Goal: Information Seeking & Learning: Check status

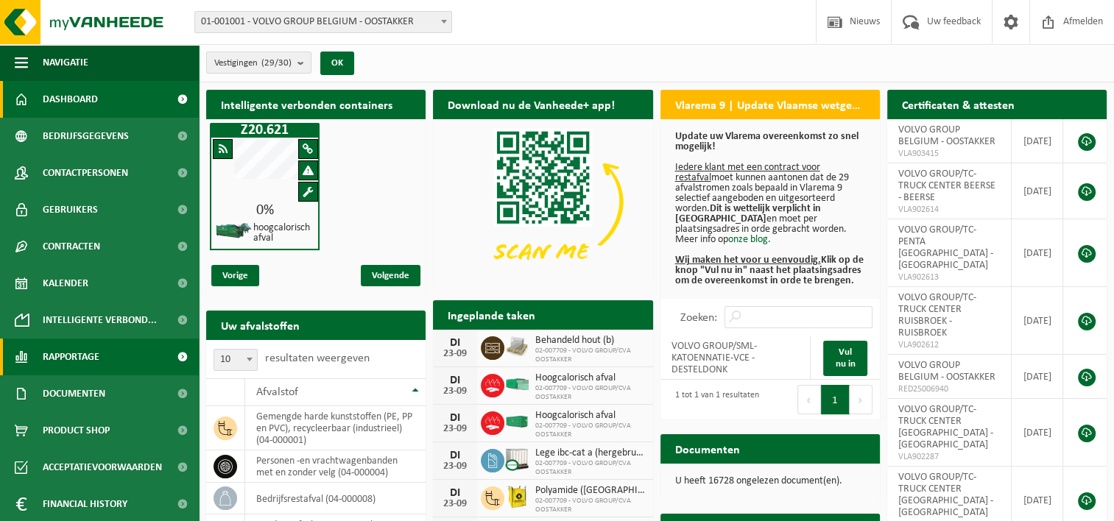
click at [169, 353] on span at bounding box center [182, 357] width 33 height 37
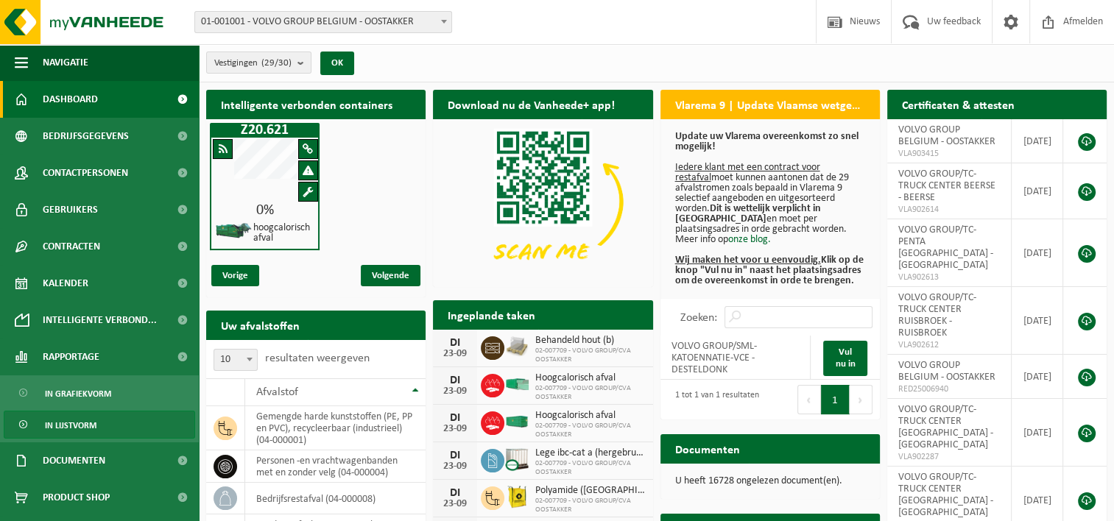
click at [82, 422] on span "In lijstvorm" at bounding box center [71, 425] width 52 height 28
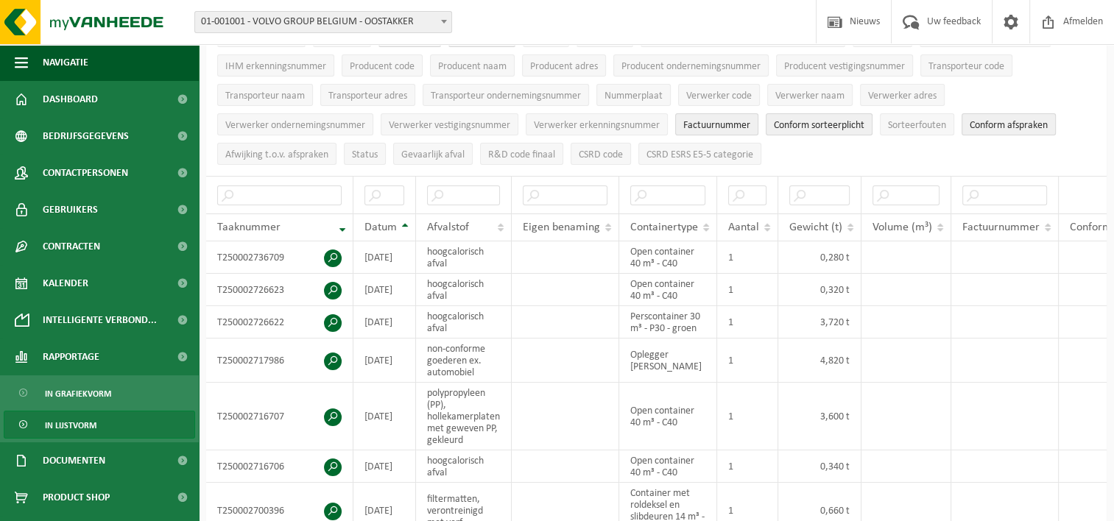
scroll to position [176, 0]
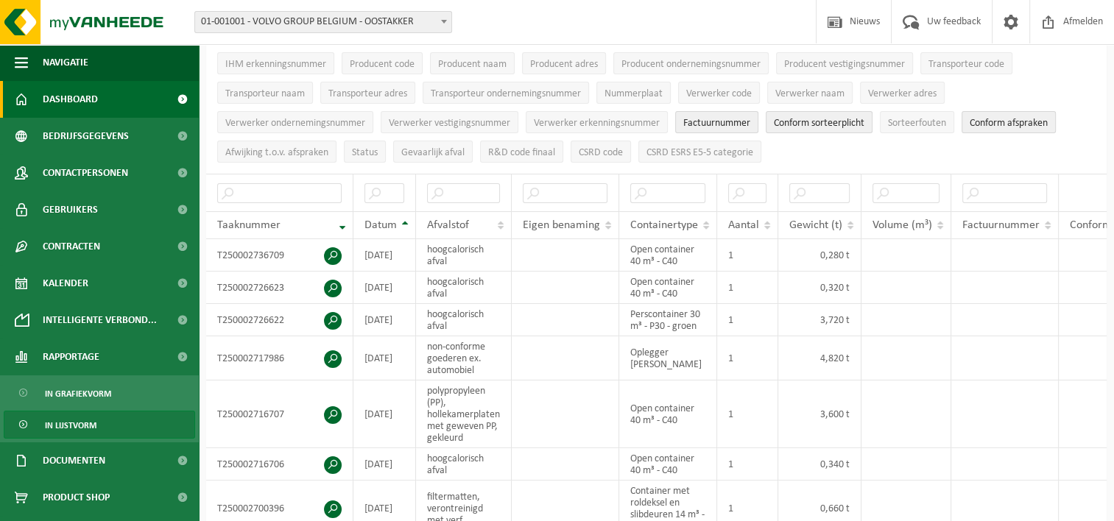
click at [172, 99] on span at bounding box center [182, 99] width 33 height 37
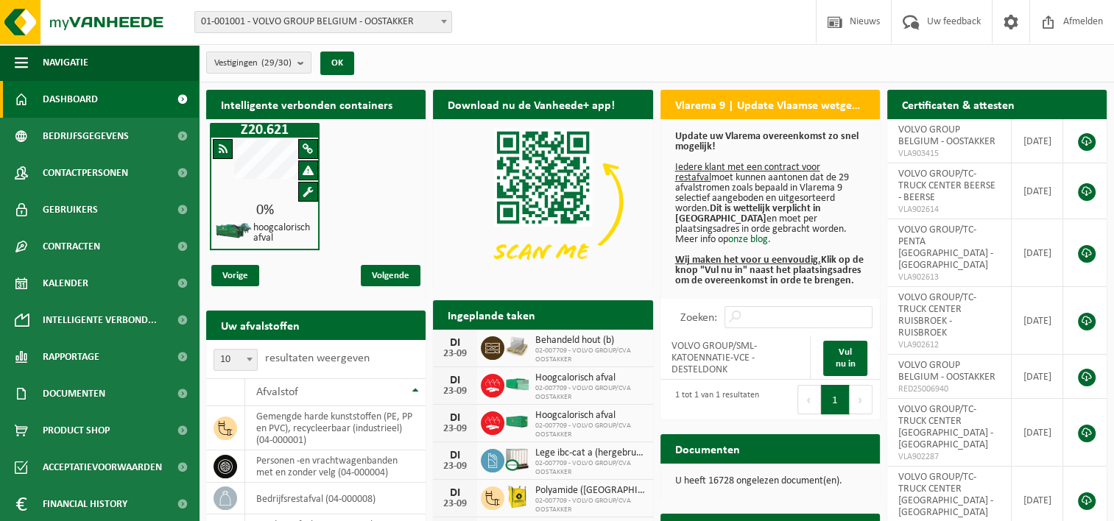
scroll to position [1, 0]
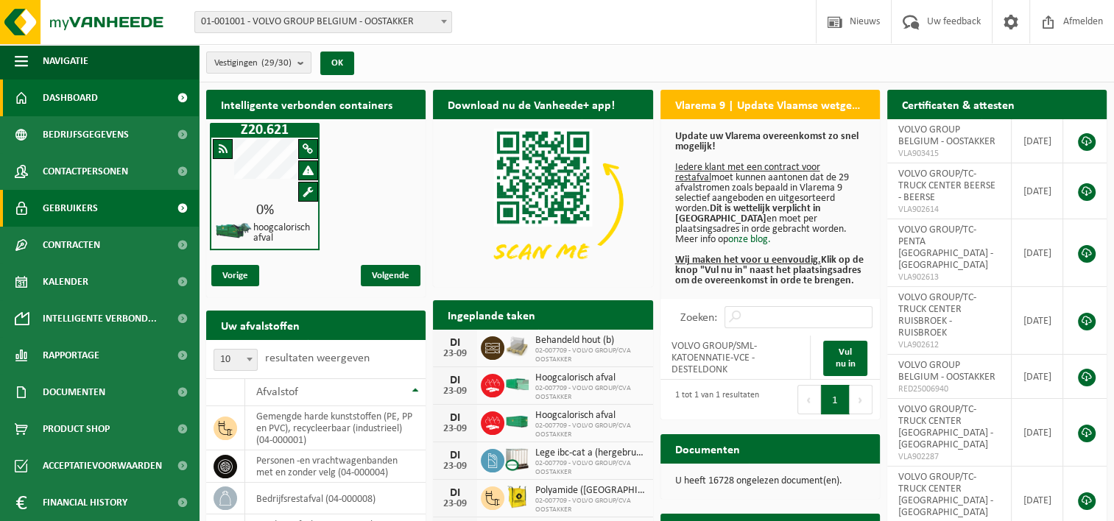
click at [174, 206] on span at bounding box center [182, 208] width 33 height 37
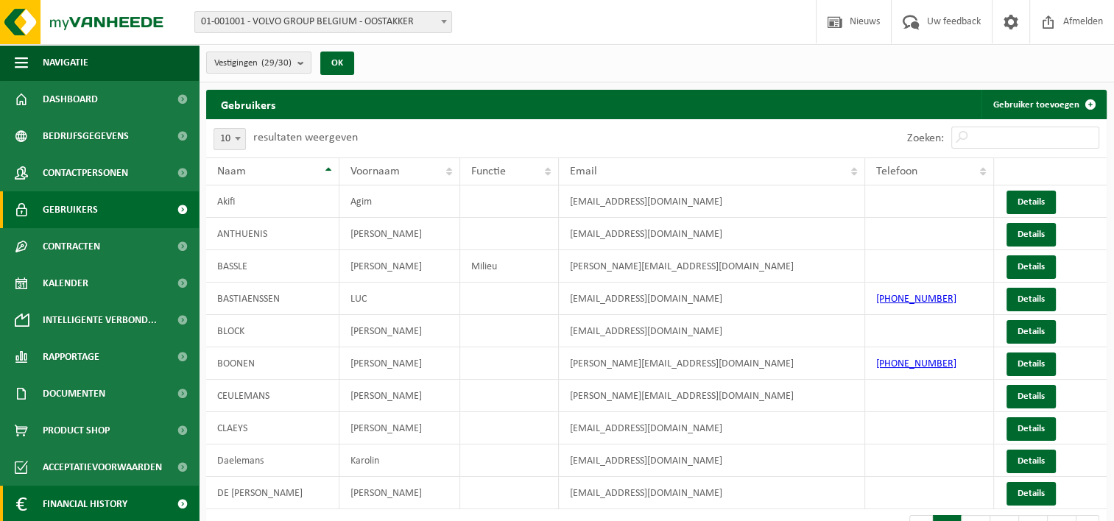
click at [125, 501] on span "Financial History" at bounding box center [85, 504] width 85 height 37
click at [171, 503] on span at bounding box center [182, 504] width 33 height 37
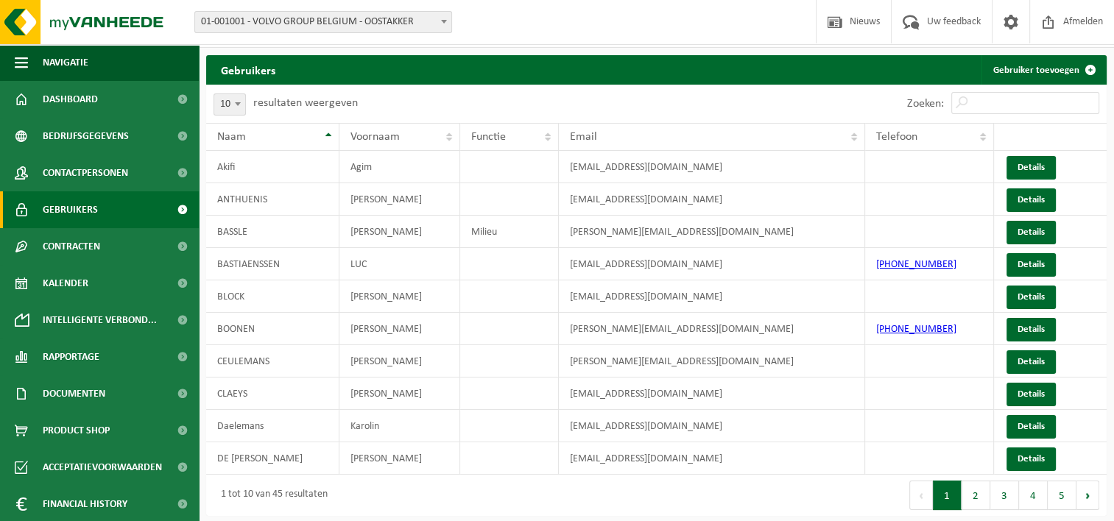
scroll to position [1, 0]
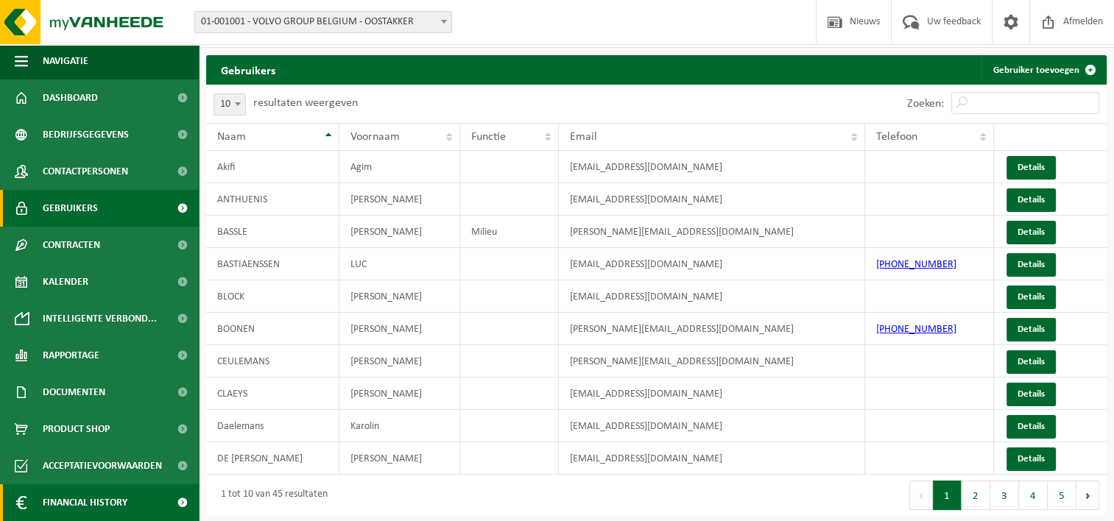
click at [172, 503] on span at bounding box center [182, 502] width 33 height 37
click at [108, 205] on link "Gebruikers" at bounding box center [99, 208] width 199 height 37
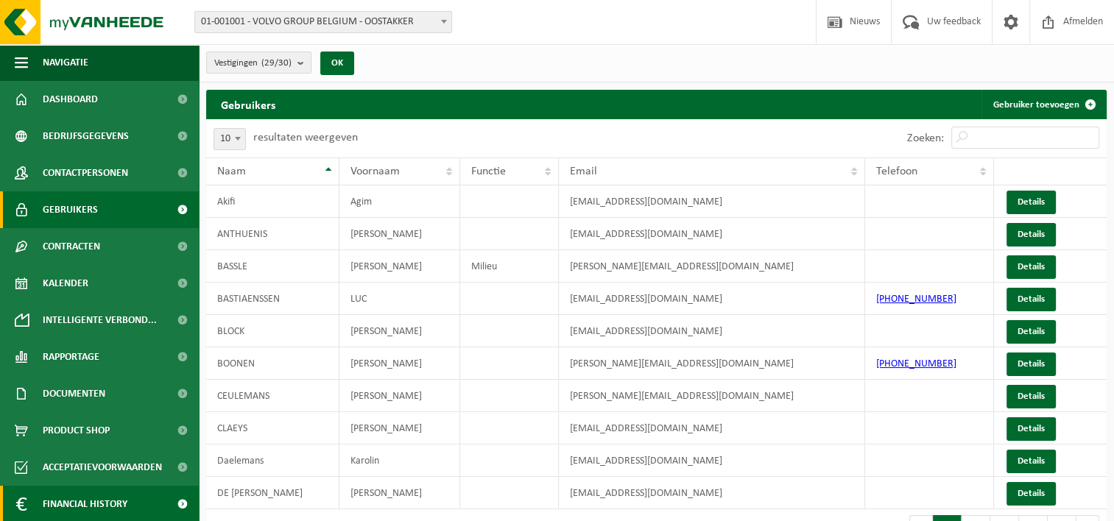
click at [104, 503] on span "Financial History" at bounding box center [85, 504] width 85 height 37
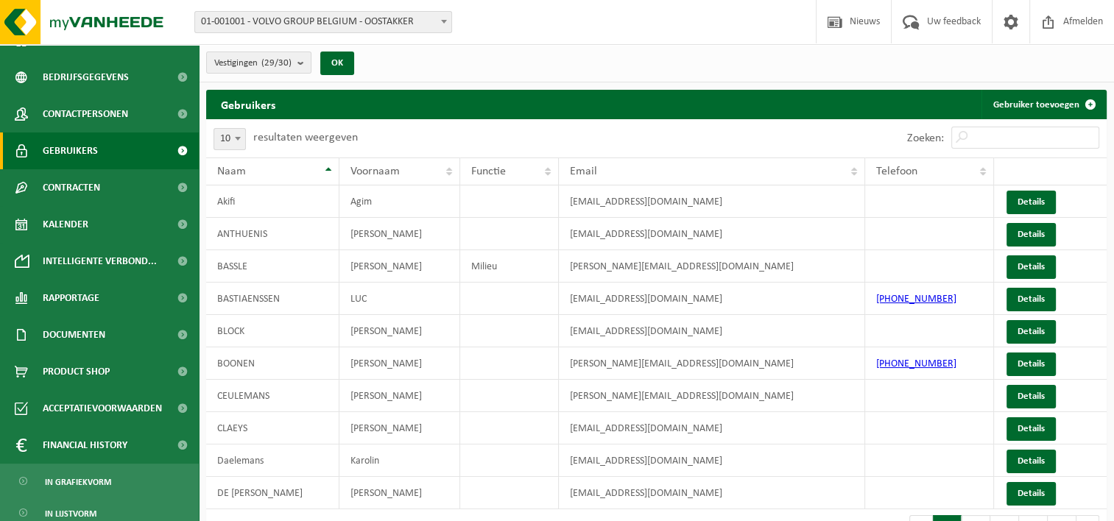
scroll to position [68, 0]
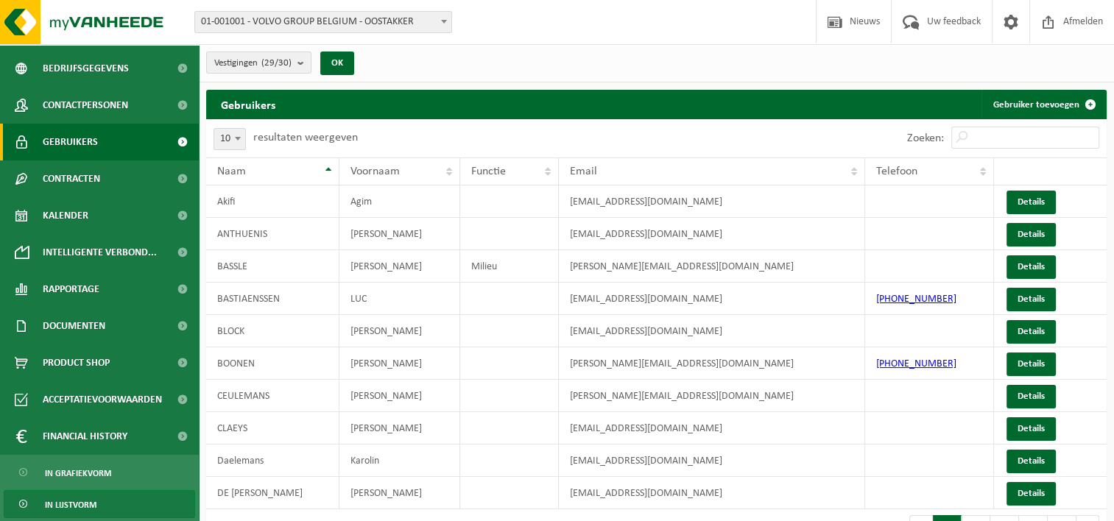
click at [85, 506] on span "In lijstvorm" at bounding box center [71, 505] width 52 height 28
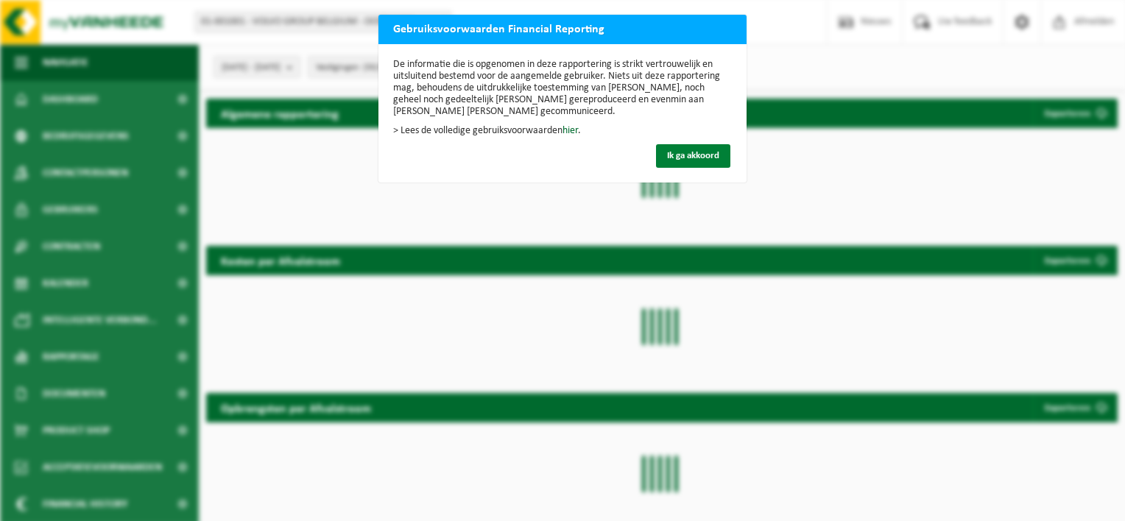
click at [681, 153] on span "Ik ga akkoord" at bounding box center [693, 156] width 52 height 10
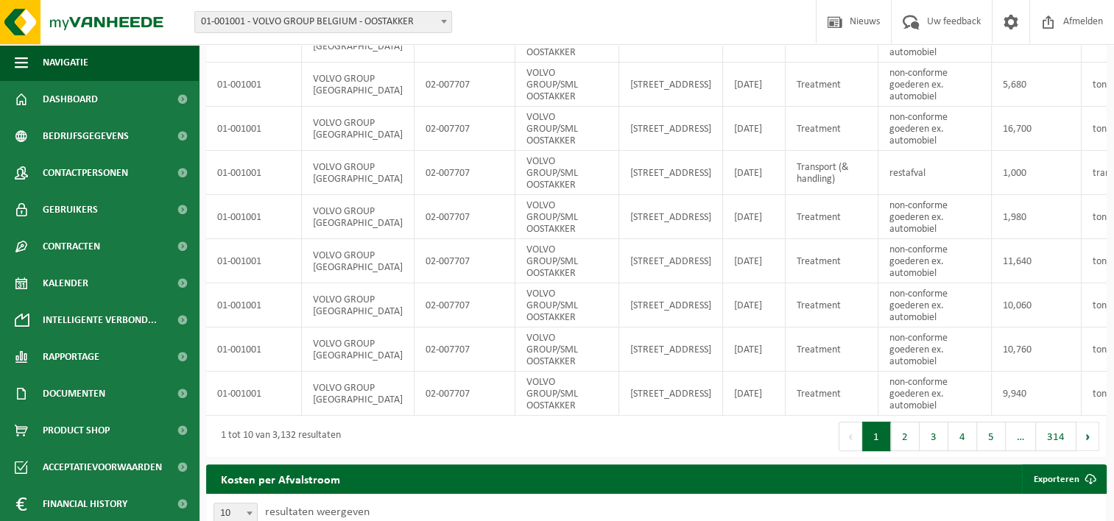
scroll to position [327, 0]
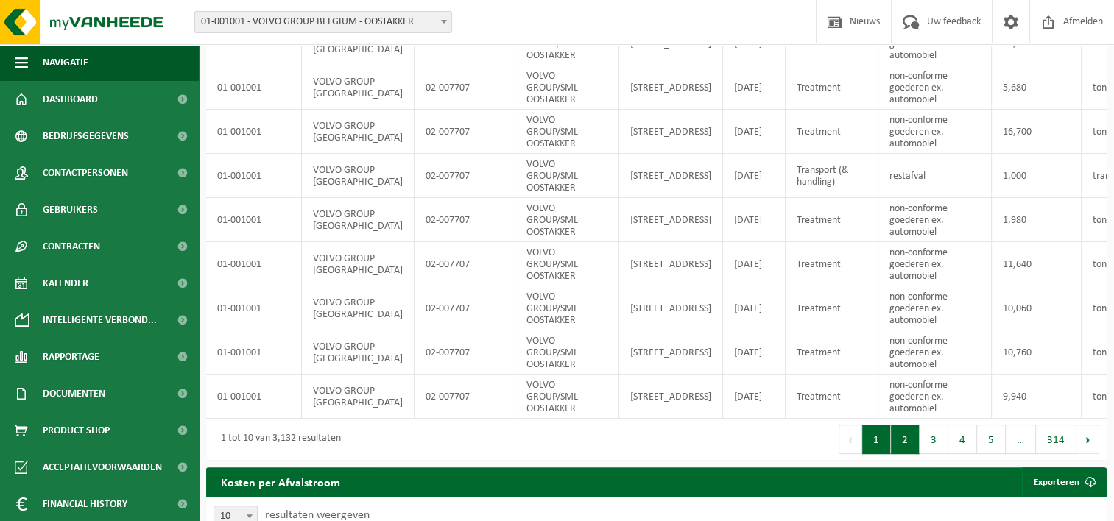
click at [906, 446] on button "2" at bounding box center [905, 439] width 29 height 29
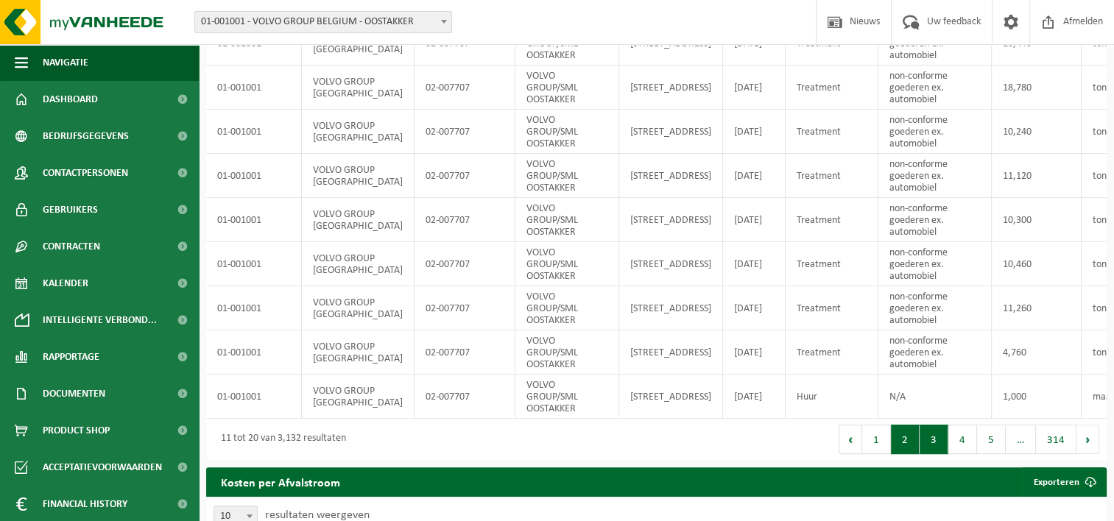
click at [930, 445] on button "3" at bounding box center [933, 439] width 29 height 29
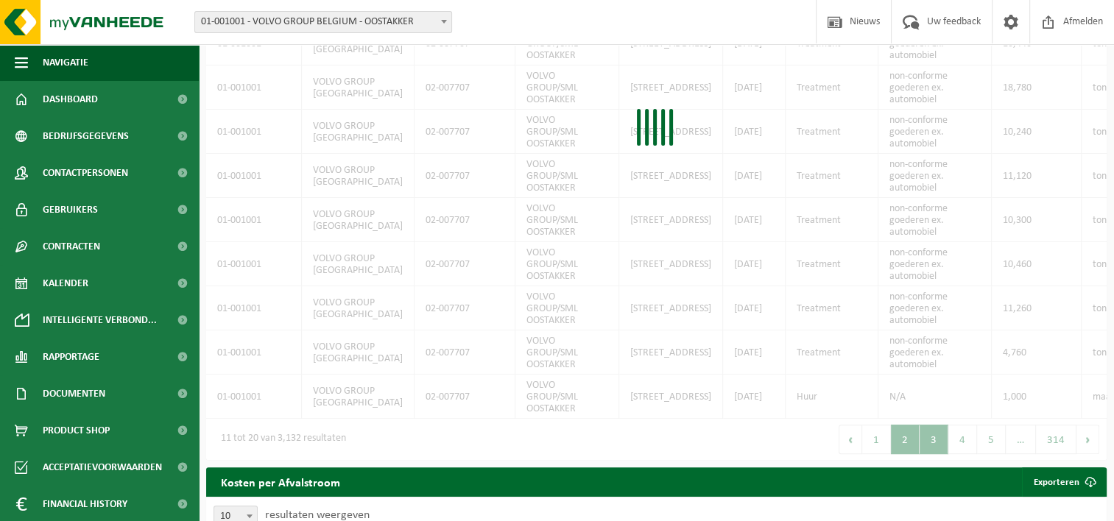
scroll to position [374, 0]
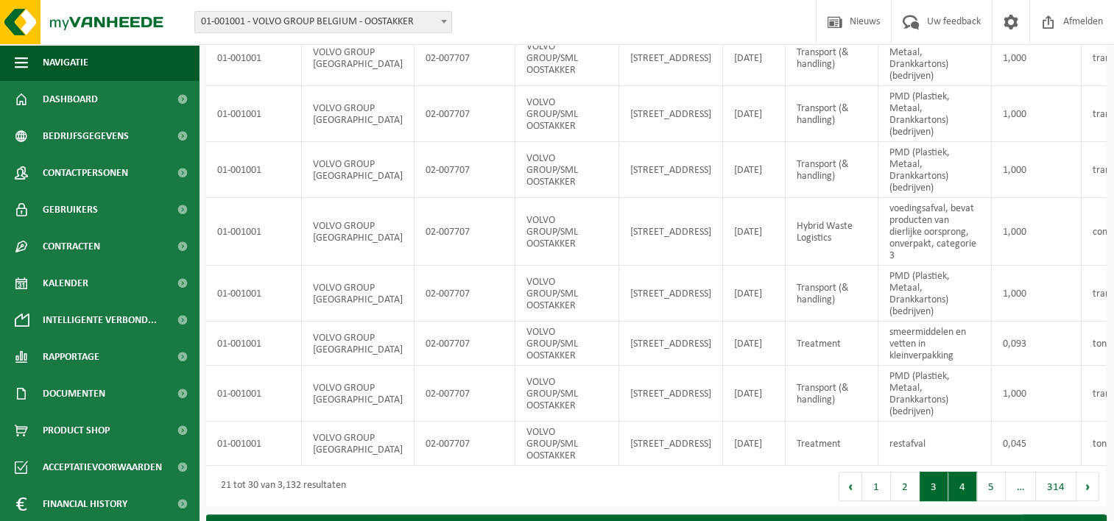
click at [963, 490] on button "4" at bounding box center [962, 486] width 29 height 29
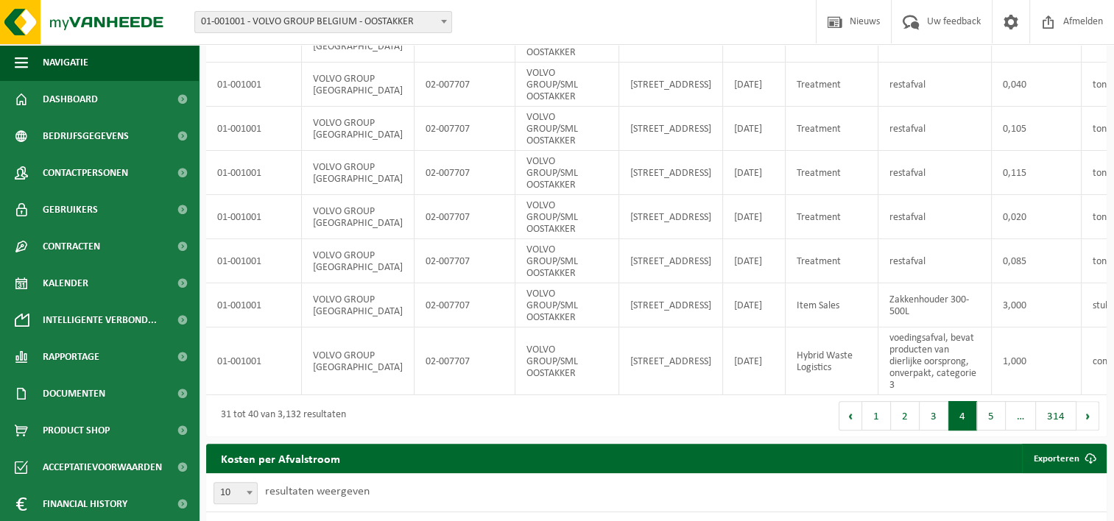
scroll to position [339, 0]
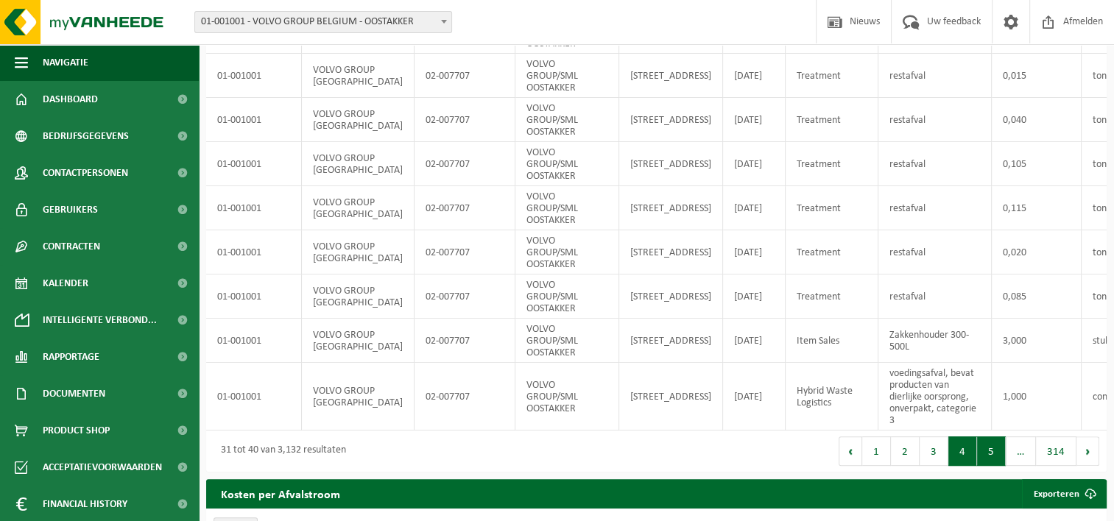
click at [989, 456] on button "5" at bounding box center [991, 451] width 29 height 29
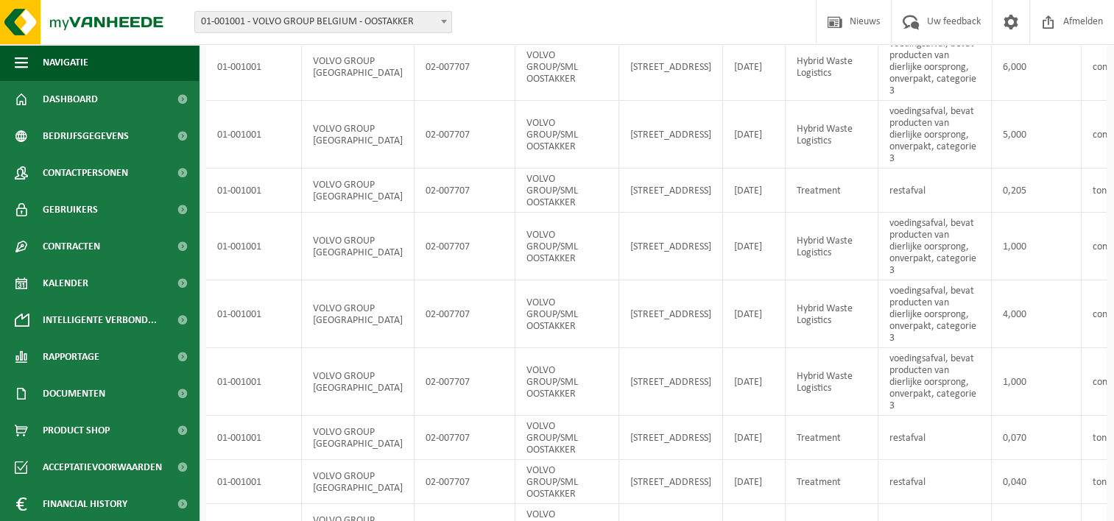
scroll to position [409, 0]
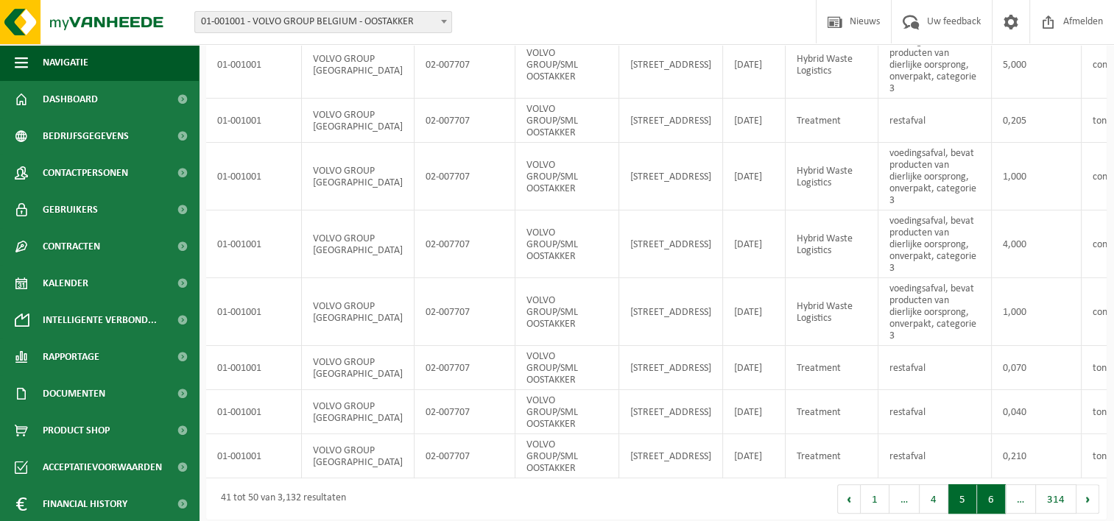
click at [992, 506] on button "6" at bounding box center [991, 498] width 29 height 29
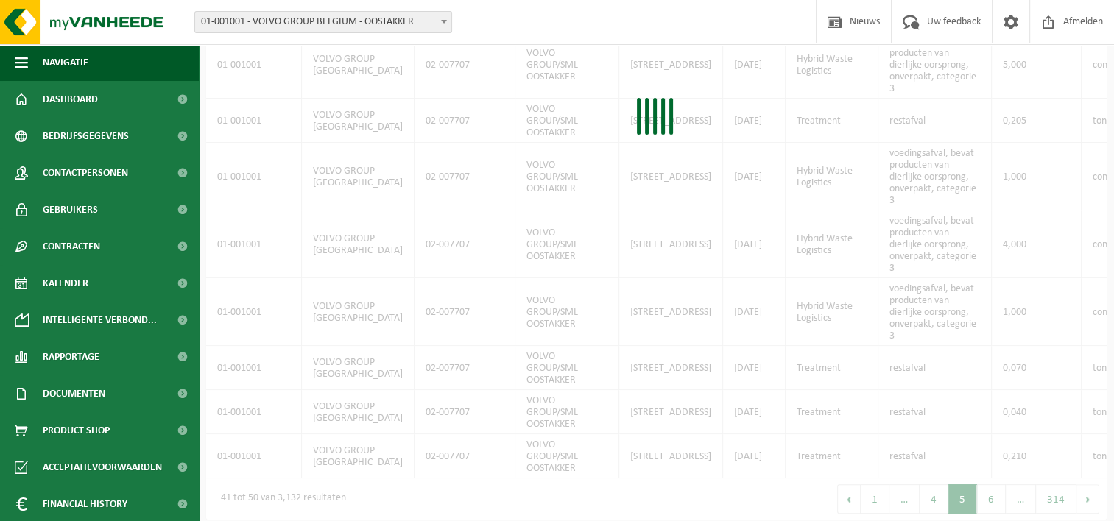
scroll to position [338, 0]
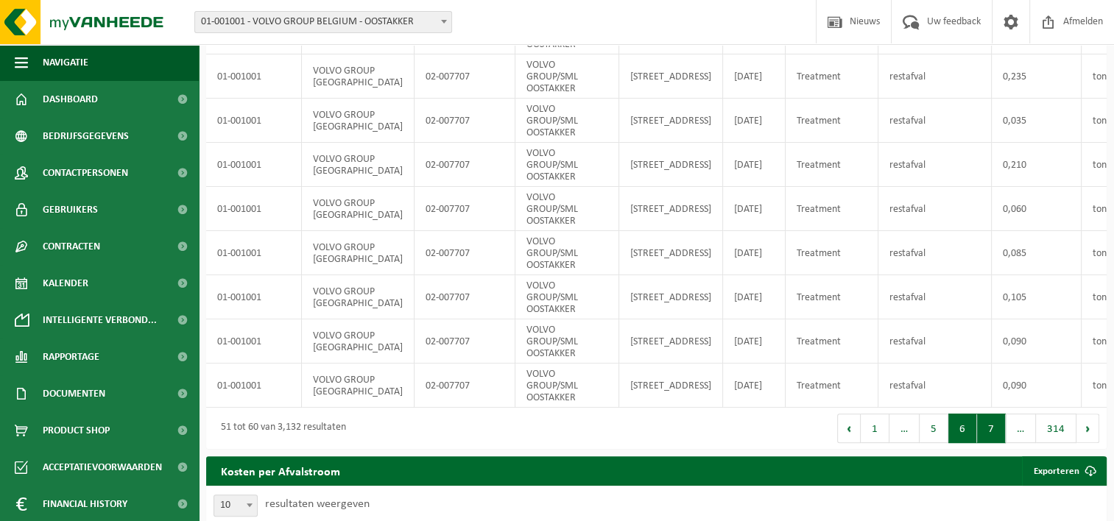
click at [995, 440] on button "7" at bounding box center [991, 428] width 29 height 29
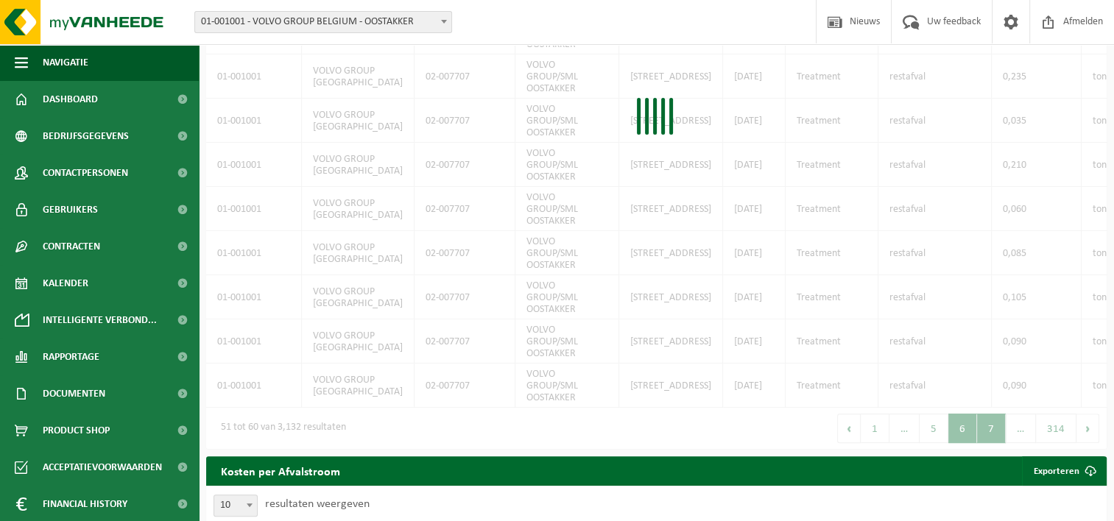
scroll to position [385, 0]
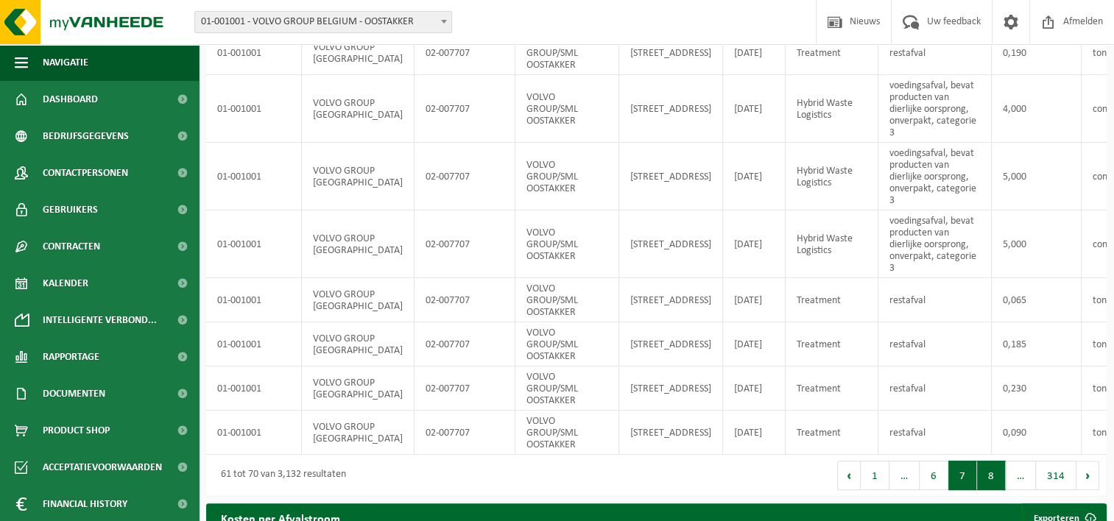
click at [994, 486] on button "8" at bounding box center [991, 475] width 29 height 29
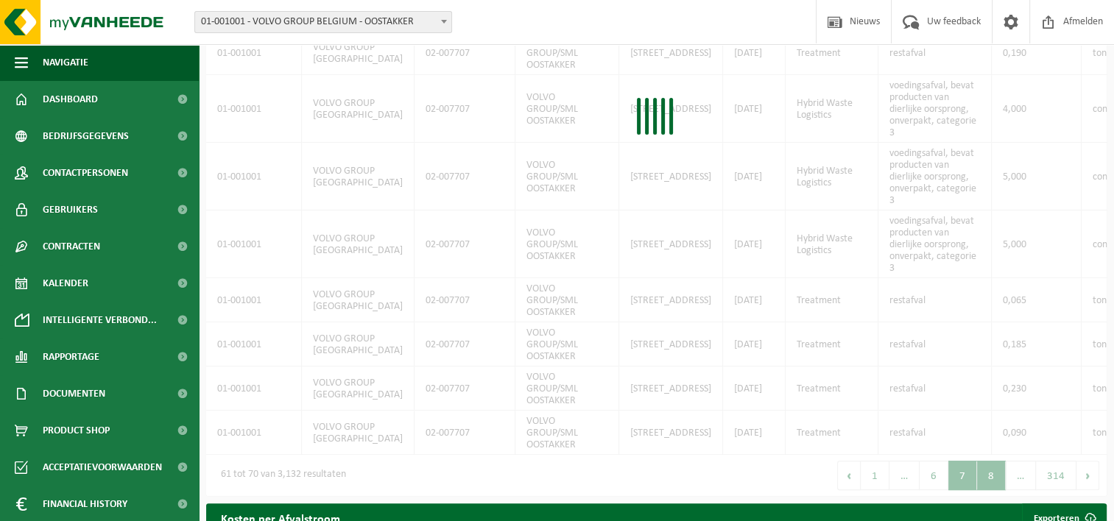
scroll to position [397, 0]
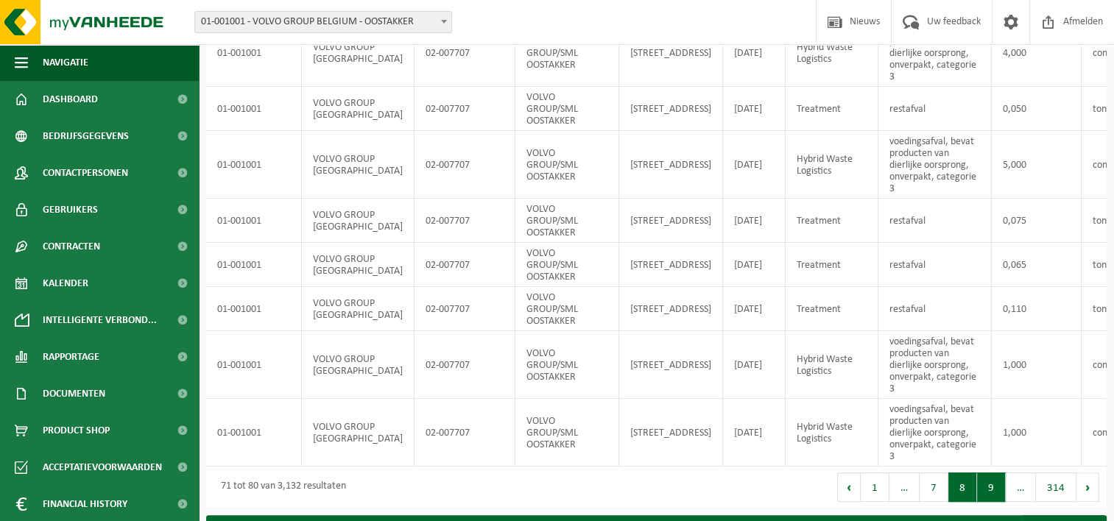
click at [992, 498] on button "9" at bounding box center [991, 487] width 29 height 29
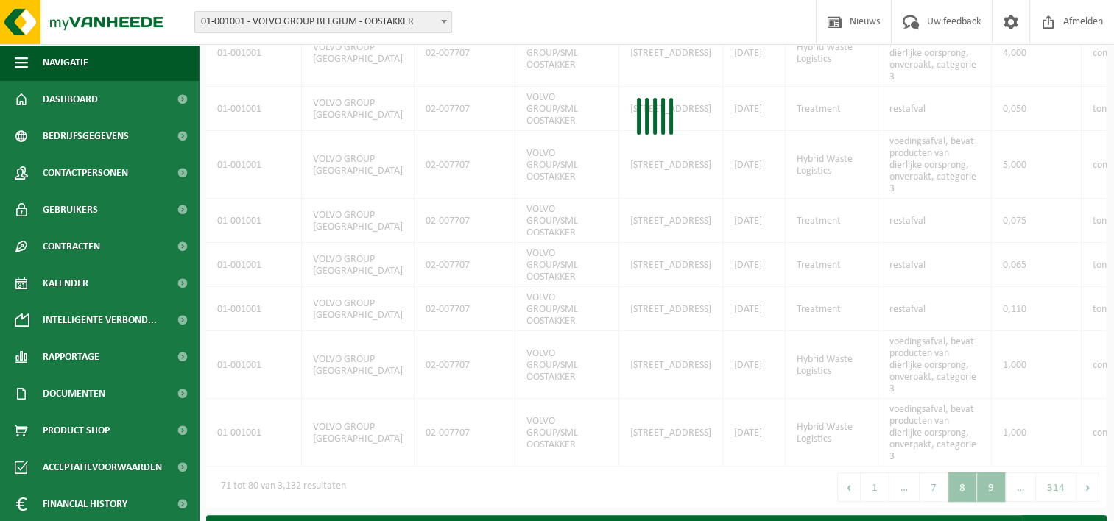
scroll to position [350, 0]
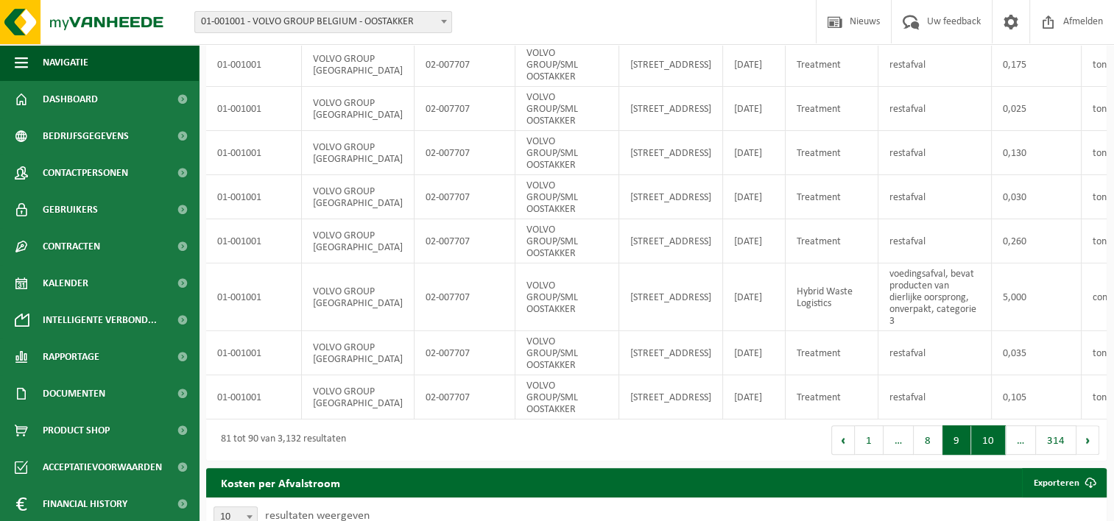
click at [994, 453] on button "10" at bounding box center [988, 439] width 35 height 29
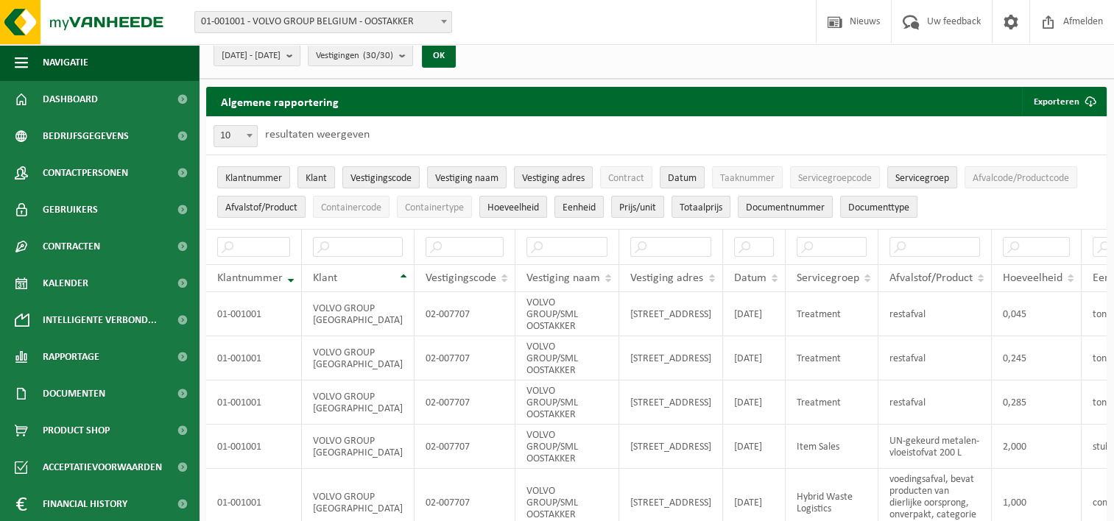
scroll to position [0, 0]
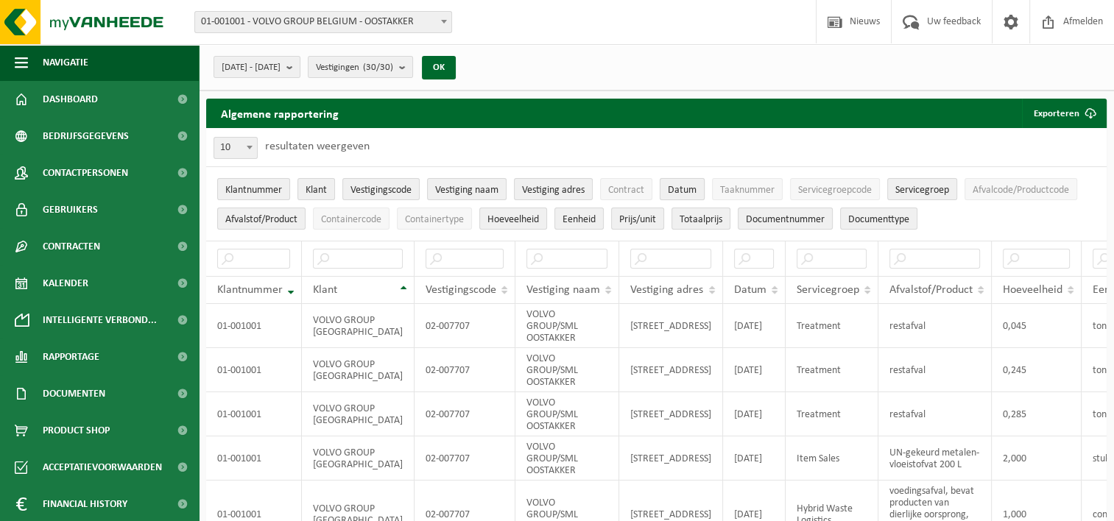
click at [686, 190] on span "Datum" at bounding box center [682, 190] width 29 height 11
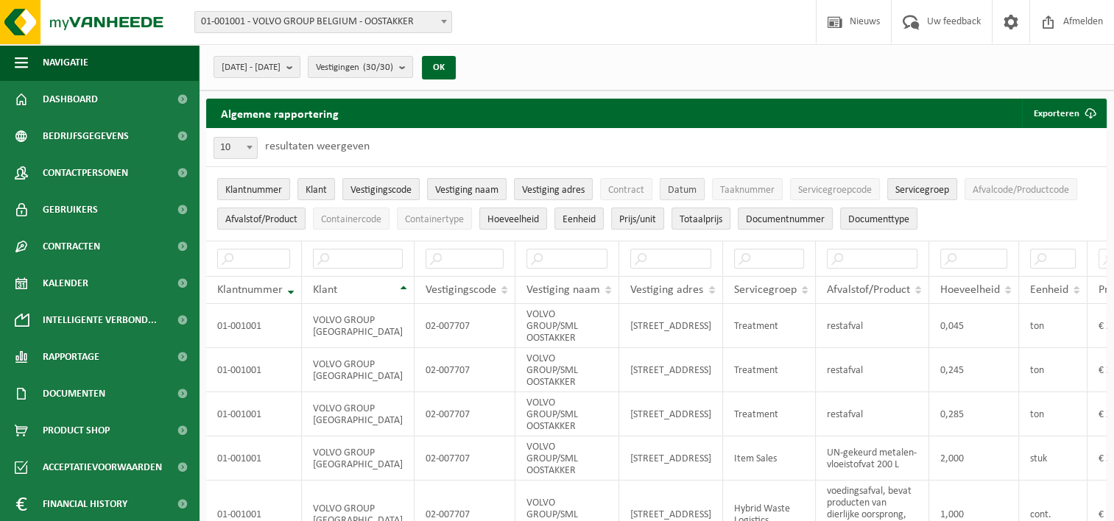
click at [686, 190] on span "Datum" at bounding box center [682, 190] width 29 height 11
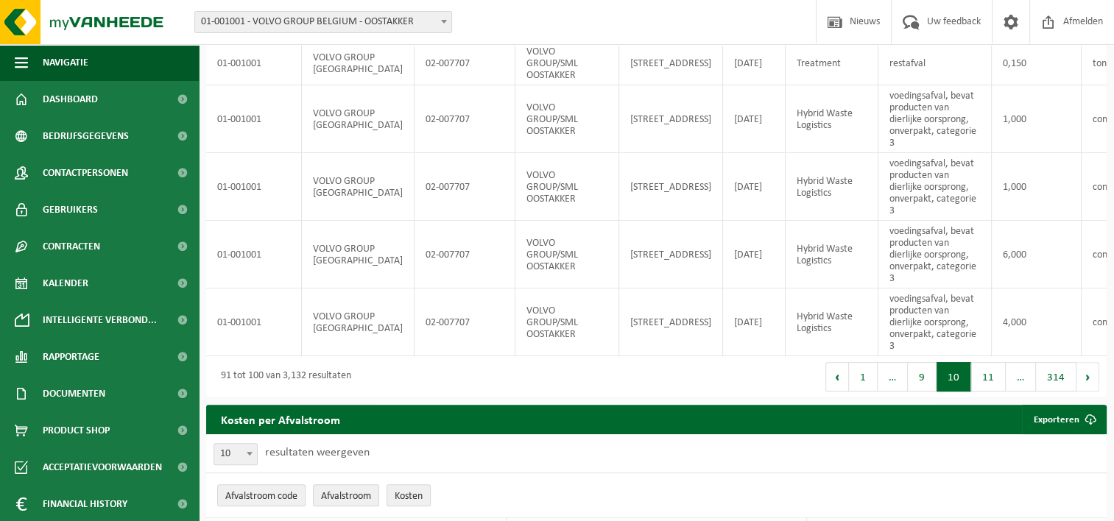
scroll to position [512, 0]
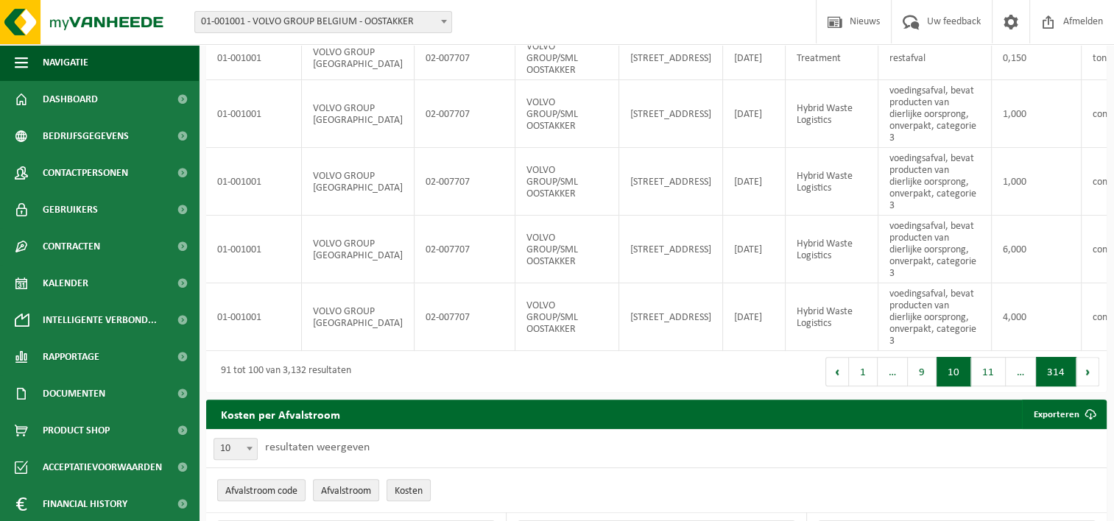
click at [1057, 379] on button "314" at bounding box center [1056, 371] width 40 height 29
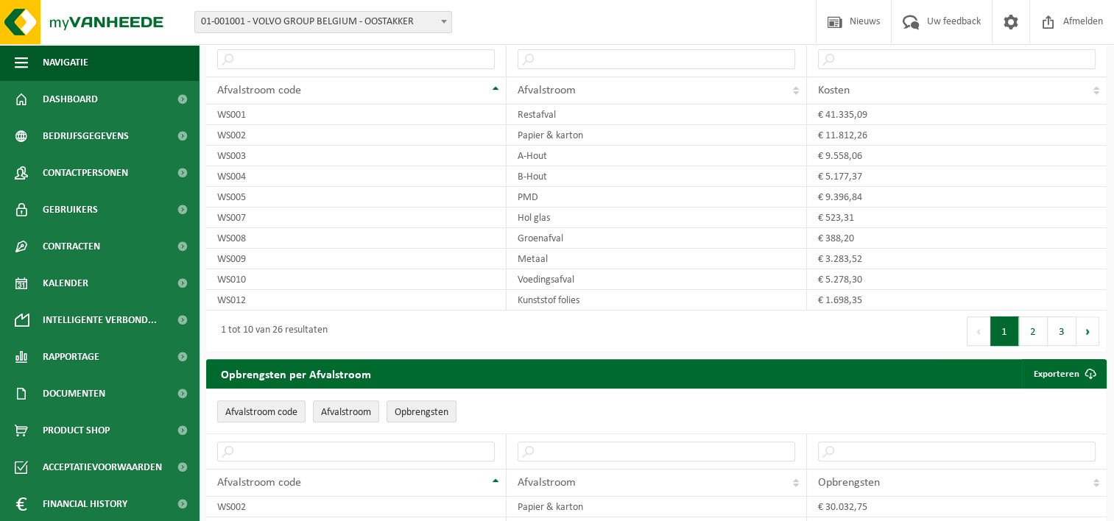
scroll to position [161, 0]
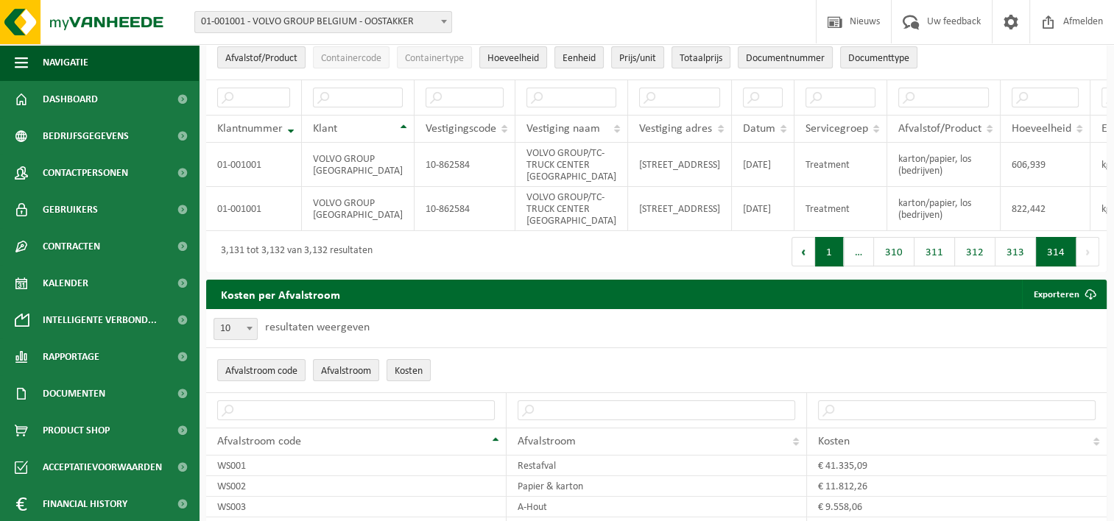
click at [835, 261] on button "1" at bounding box center [829, 251] width 29 height 29
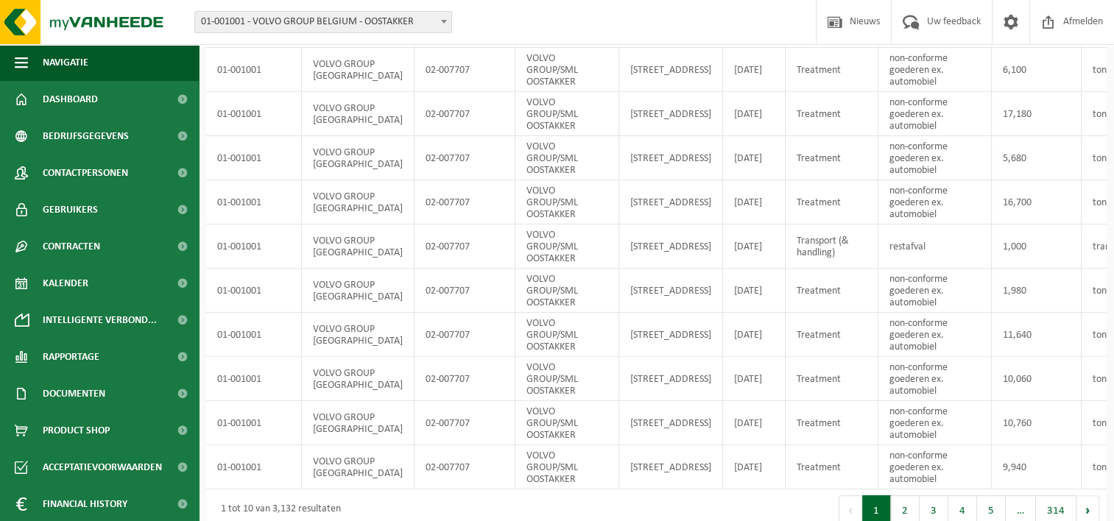
scroll to position [0, 0]
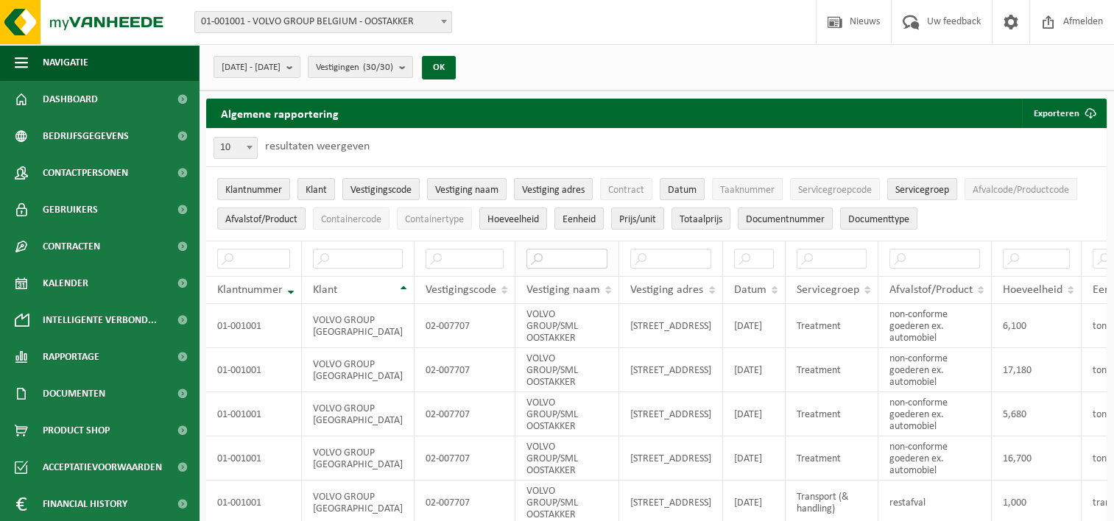
click at [526, 258] on input "text" at bounding box center [566, 259] width 81 height 20
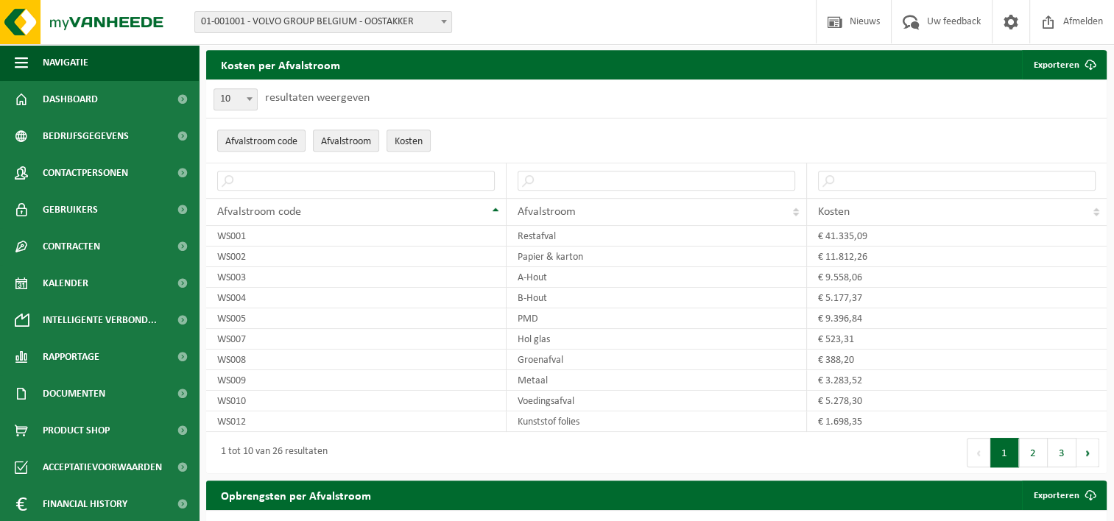
scroll to position [775, 0]
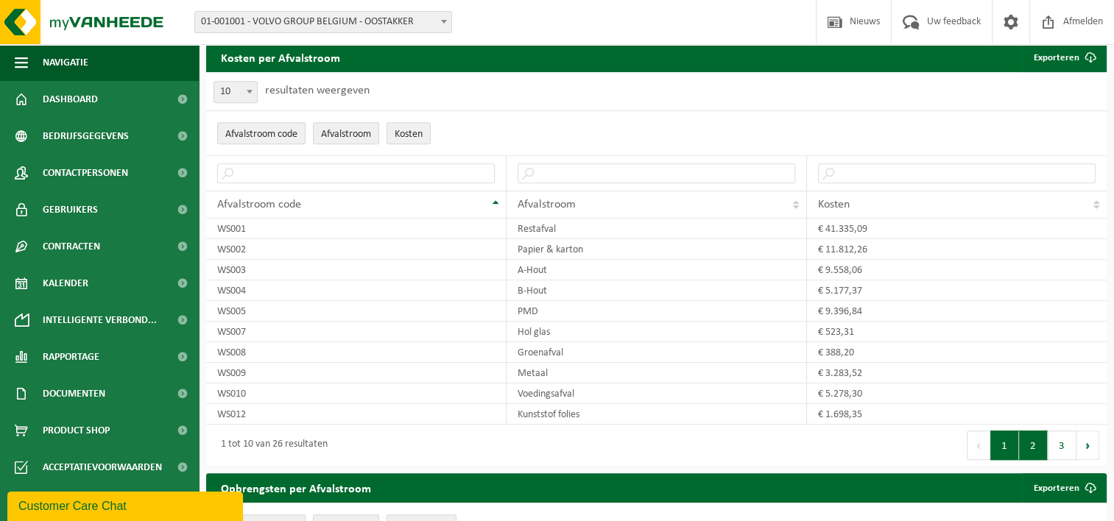
type input "SML"
click at [1036, 455] on button "2" at bounding box center [1033, 445] width 29 height 29
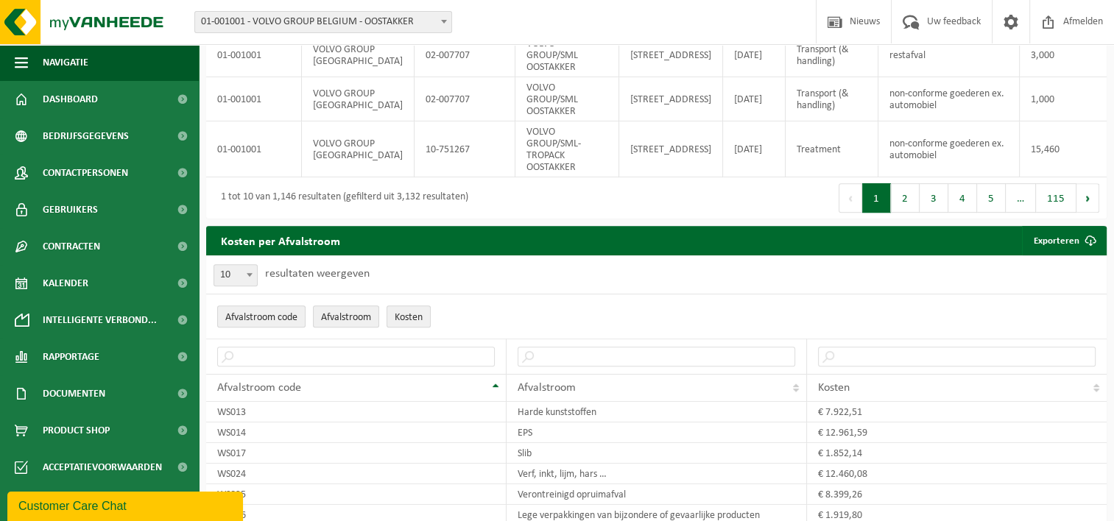
scroll to position [594, 0]
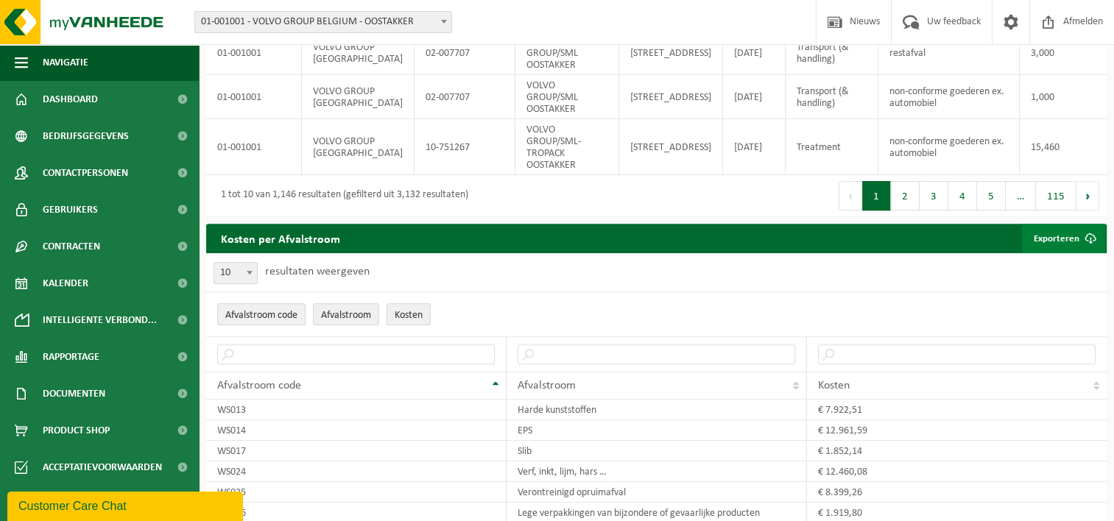
click at [1088, 247] on span at bounding box center [1089, 238] width 29 height 29
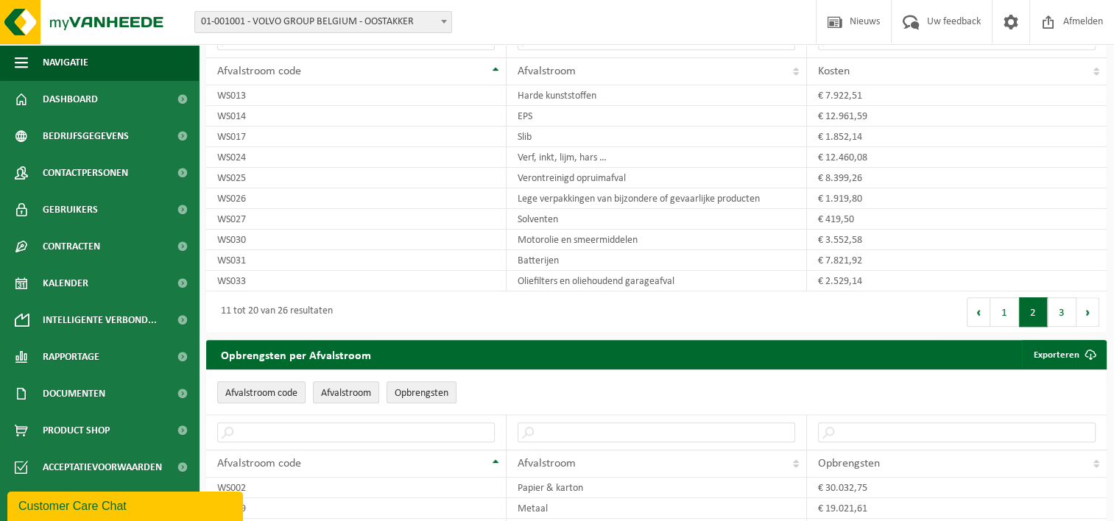
scroll to position [914, 0]
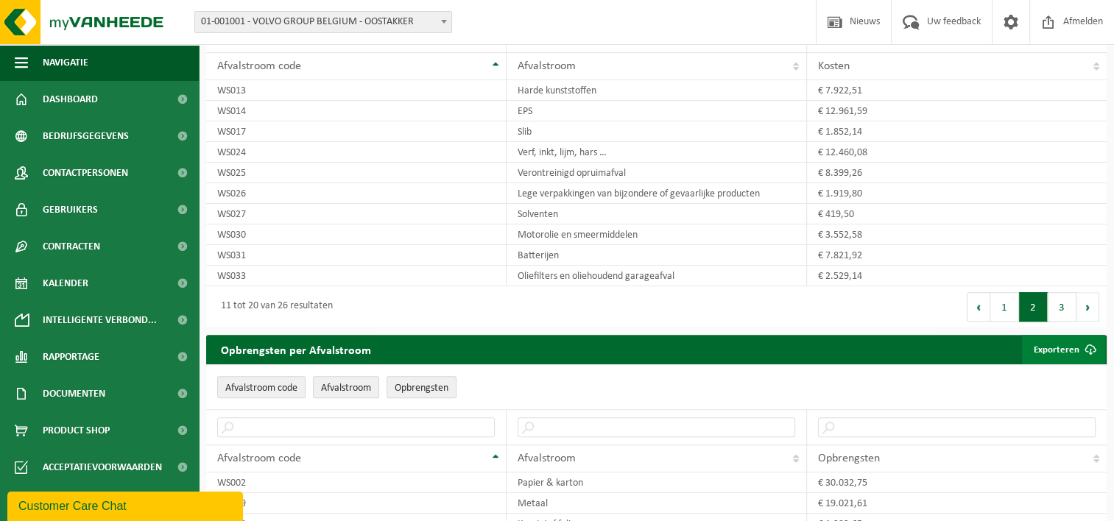
click at [1057, 355] on link "Exporteren" at bounding box center [1063, 349] width 83 height 29
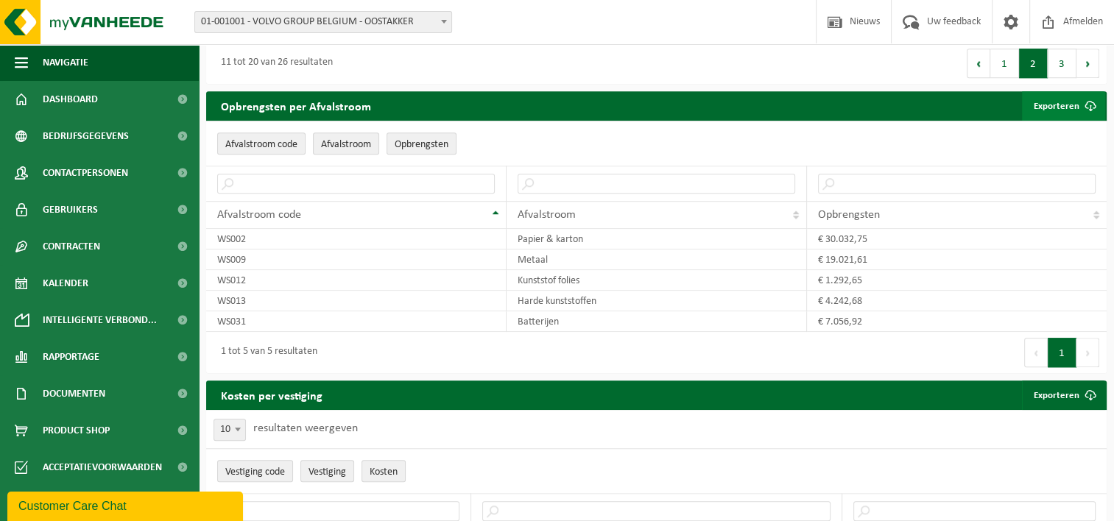
scroll to position [1162, 0]
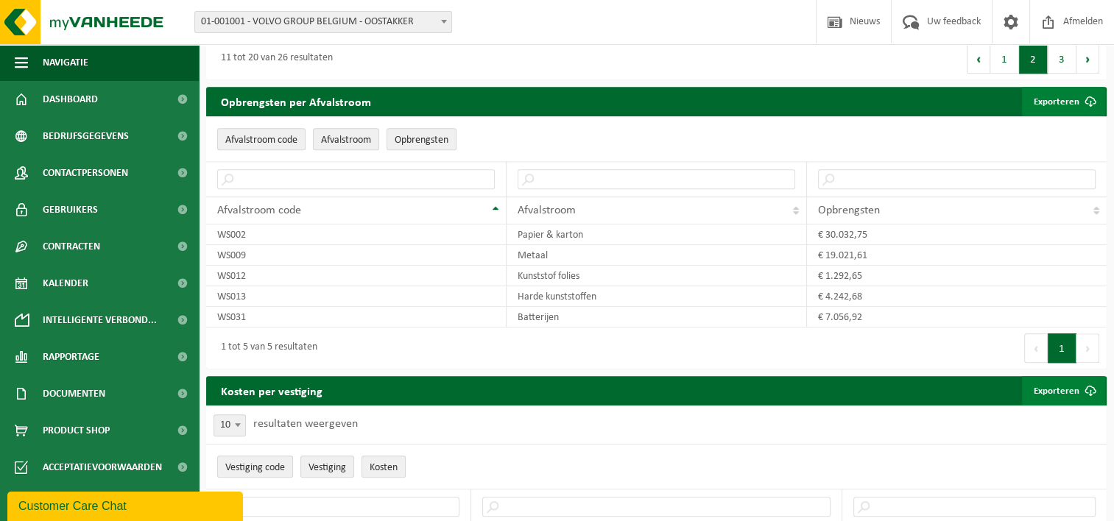
click at [1073, 397] on link "Exporteren" at bounding box center [1063, 390] width 83 height 29
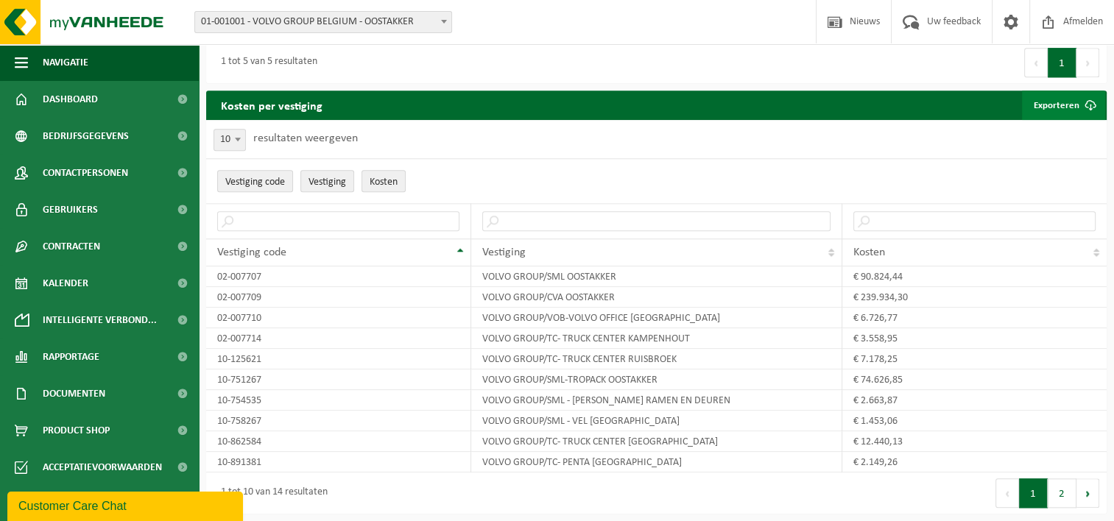
scroll to position [1450, 0]
click at [1059, 499] on button "2" at bounding box center [1061, 492] width 29 height 29
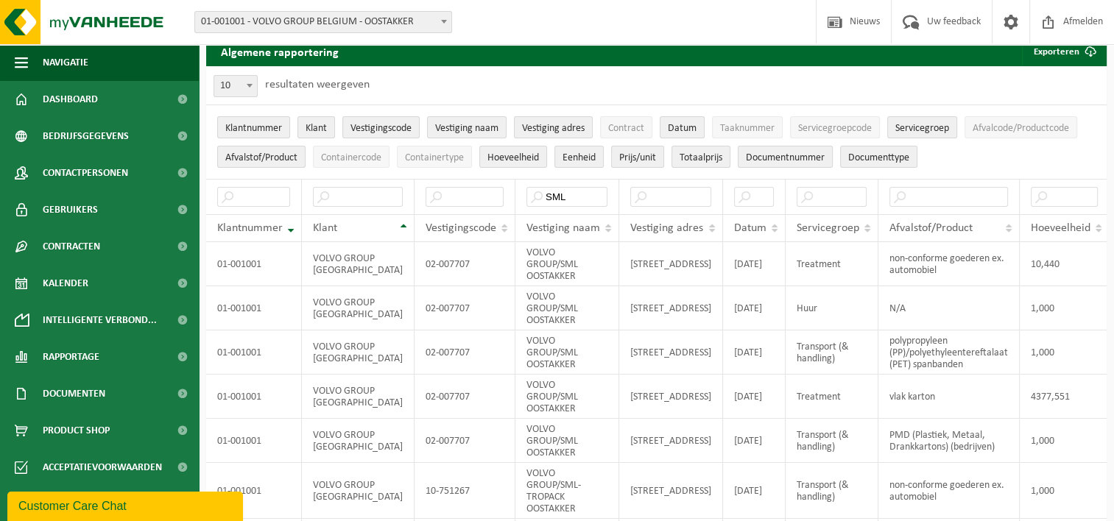
scroll to position [0, 0]
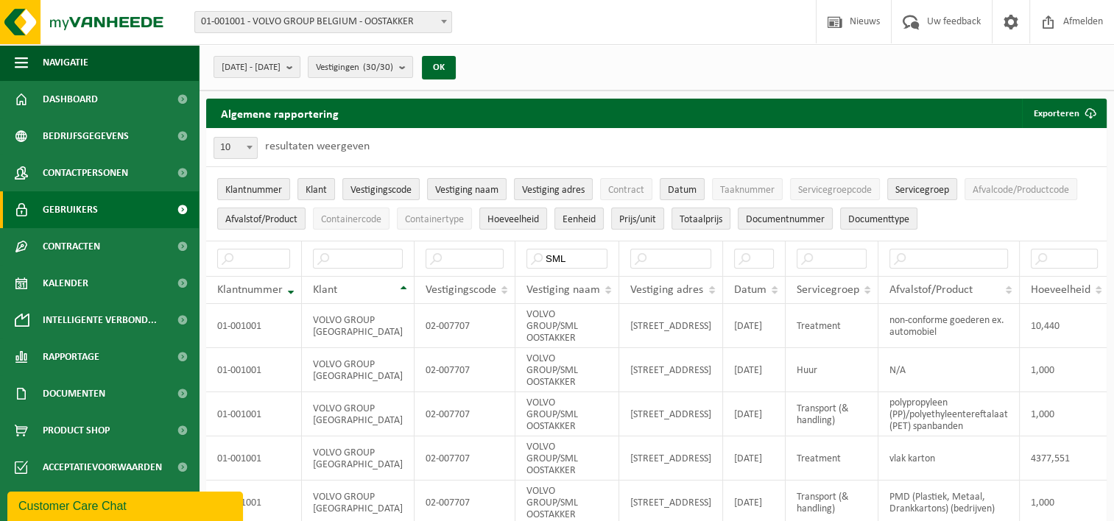
click at [101, 206] on link "Gebruikers" at bounding box center [99, 209] width 199 height 37
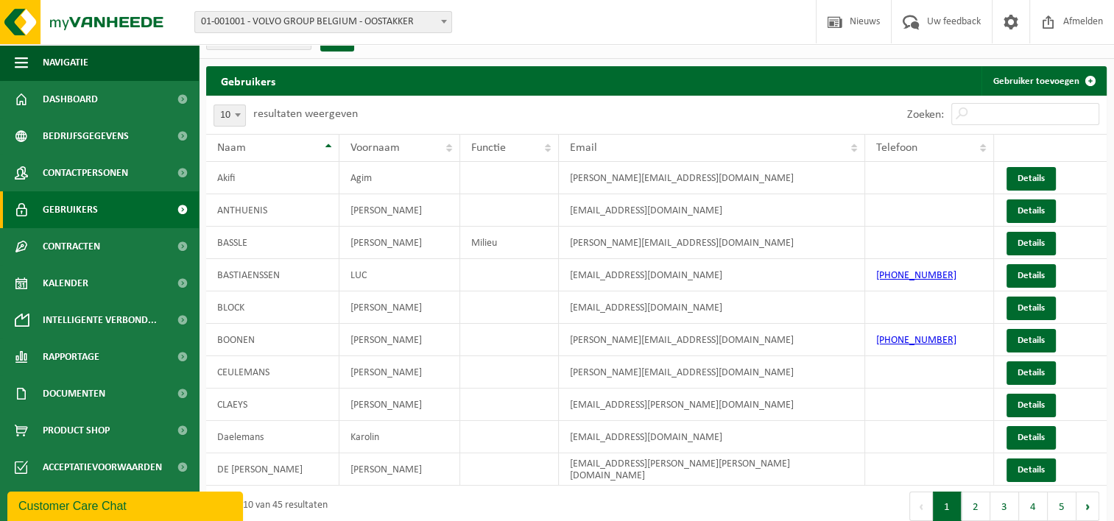
scroll to position [35, 0]
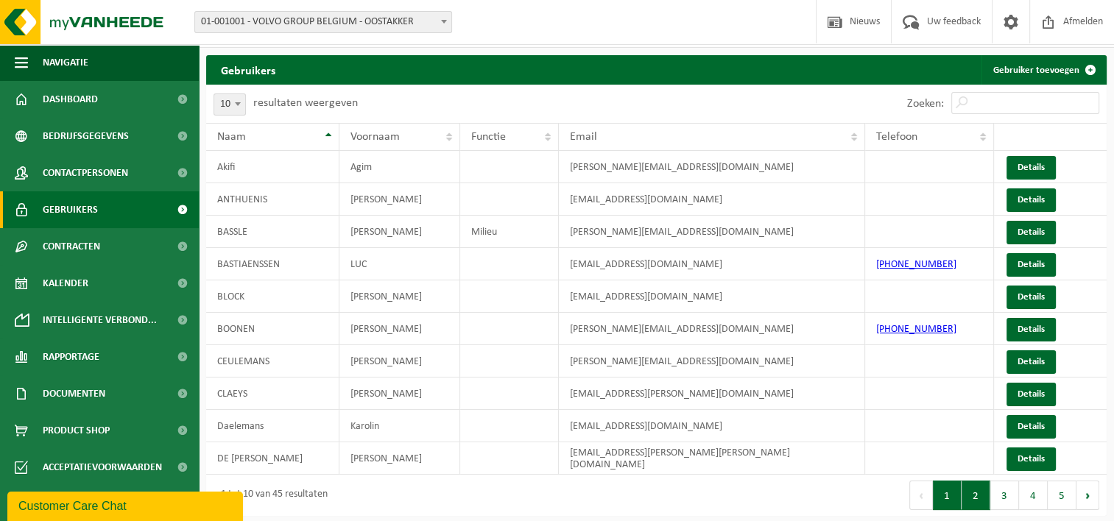
click at [978, 498] on button "2" at bounding box center [975, 495] width 29 height 29
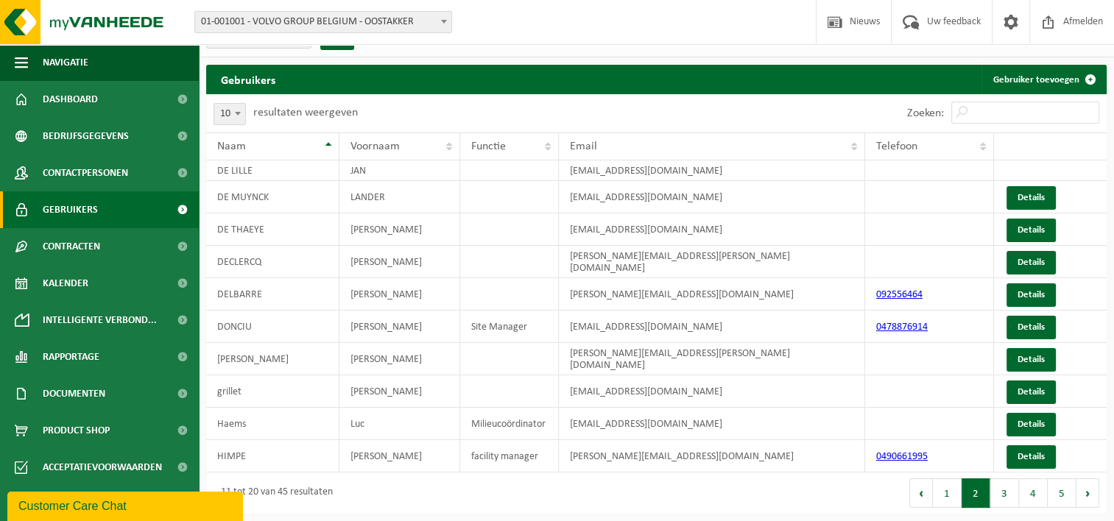
scroll to position [23, 0]
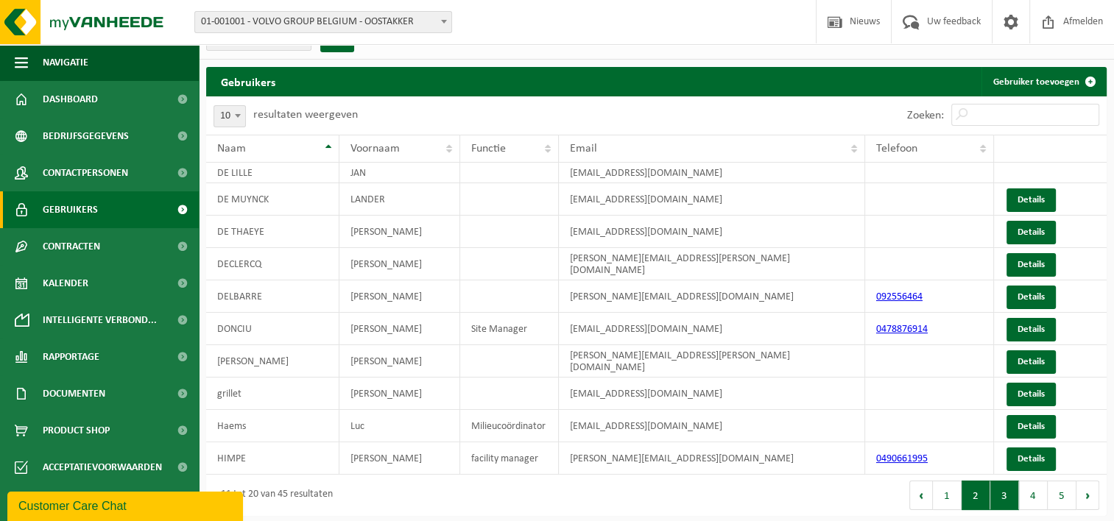
click at [1003, 495] on button "3" at bounding box center [1004, 495] width 29 height 29
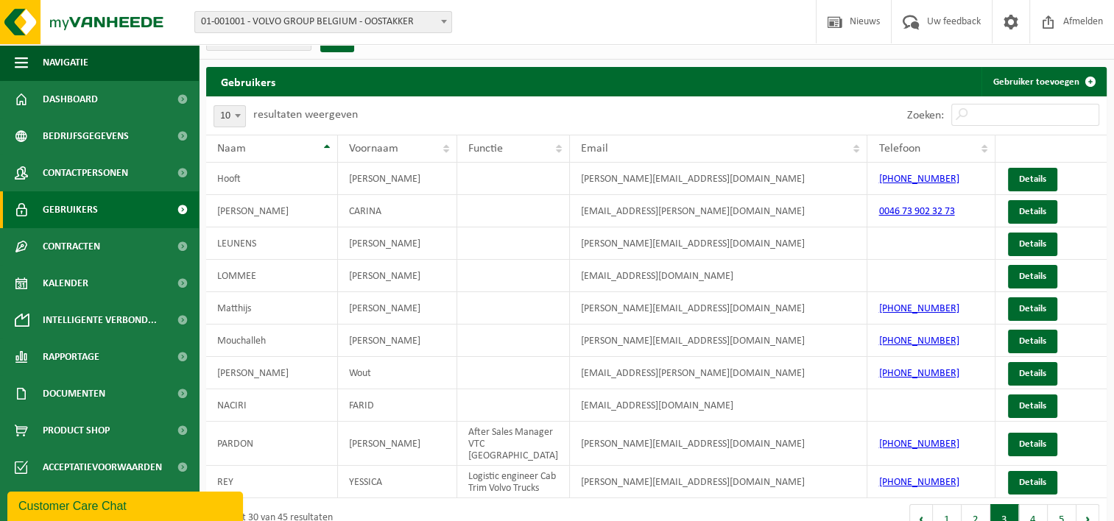
scroll to position [44, 0]
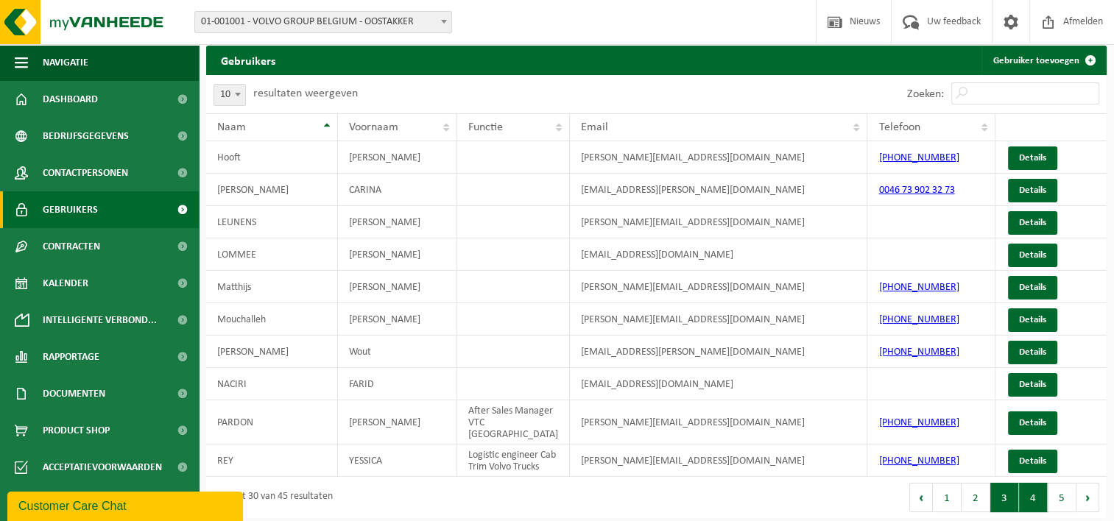
click at [1031, 507] on button "4" at bounding box center [1033, 497] width 29 height 29
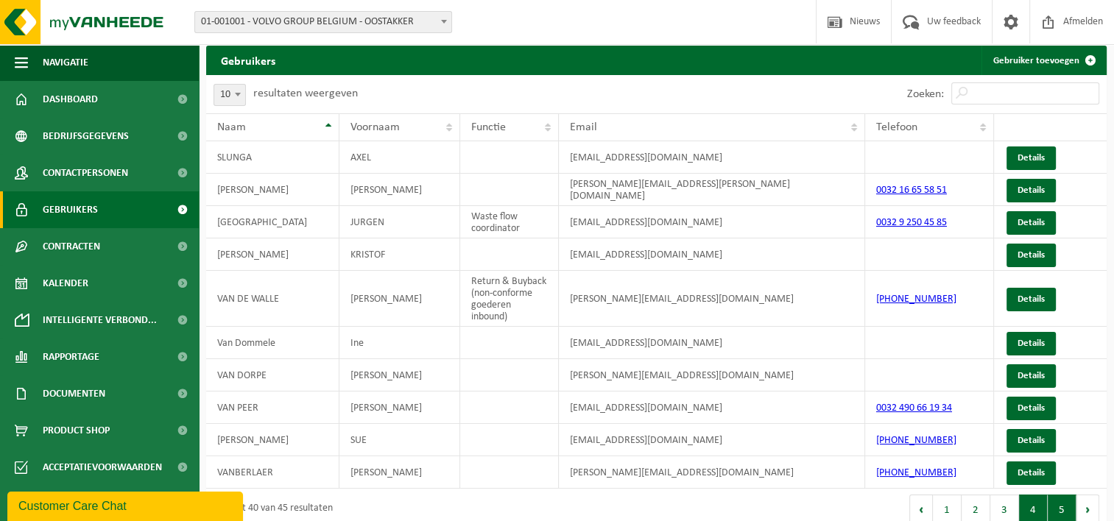
click at [1055, 507] on button "5" at bounding box center [1061, 509] width 29 height 29
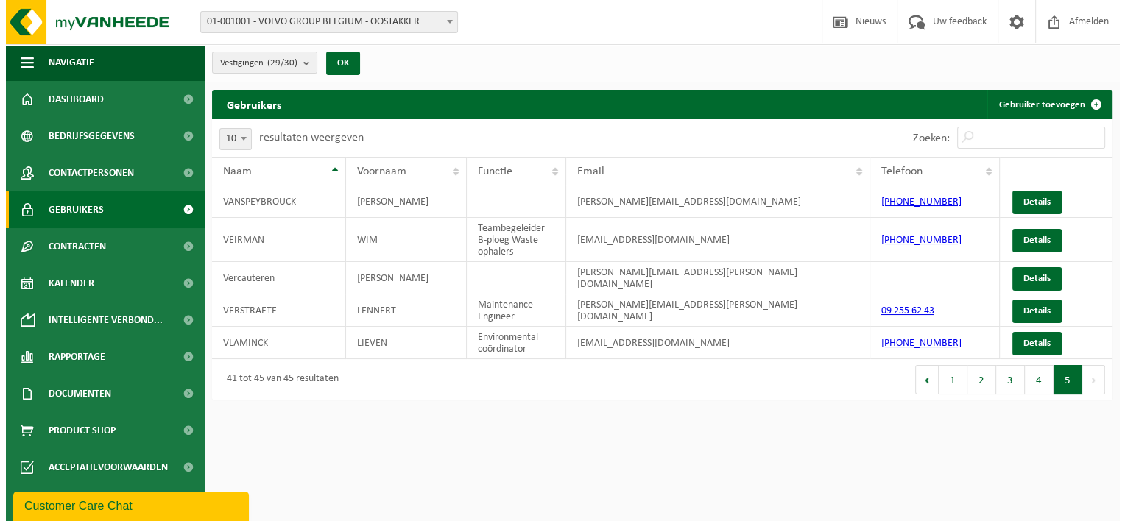
scroll to position [0, 0]
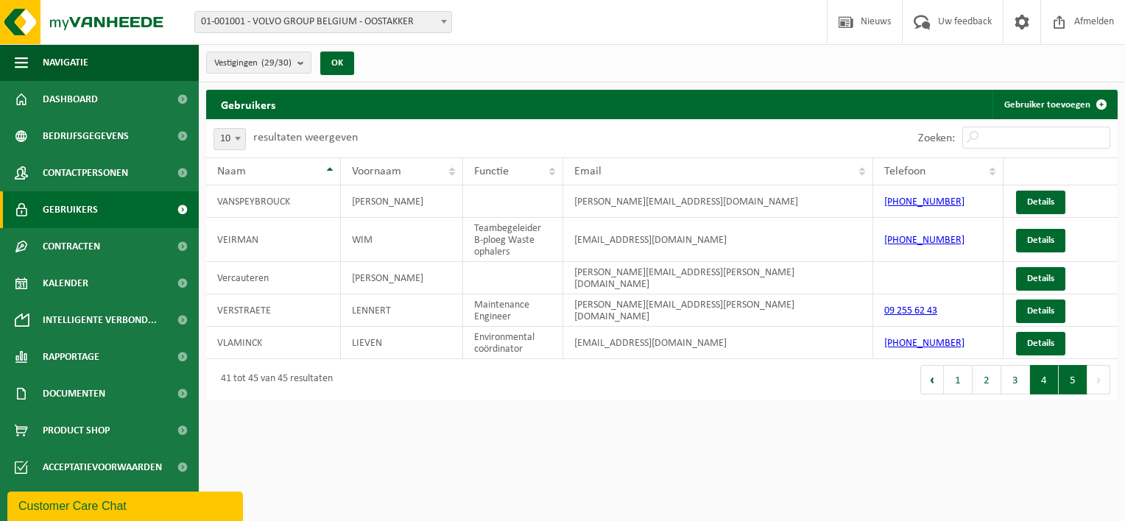
click at [1042, 379] on button "4" at bounding box center [1044, 379] width 29 height 29
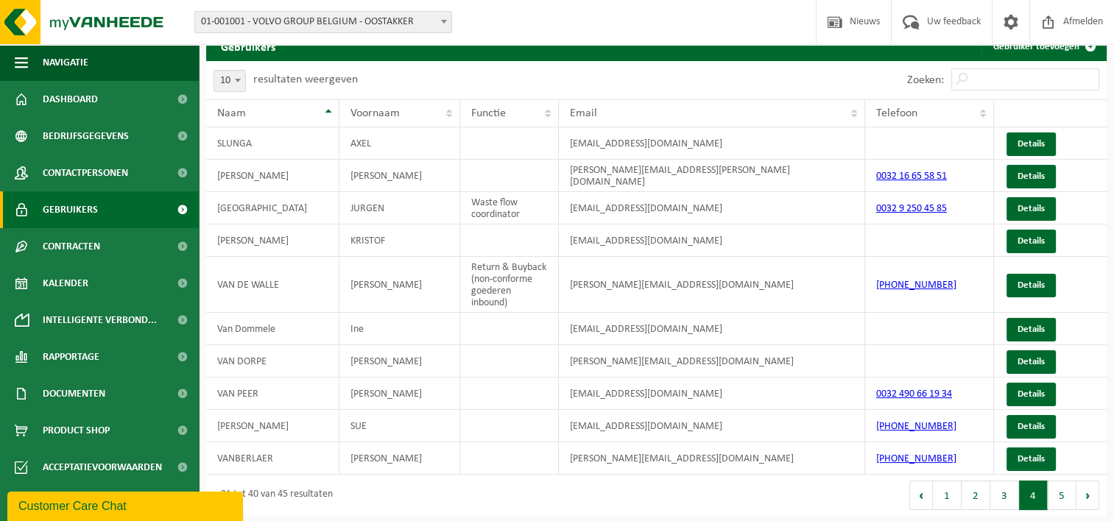
scroll to position [1, 0]
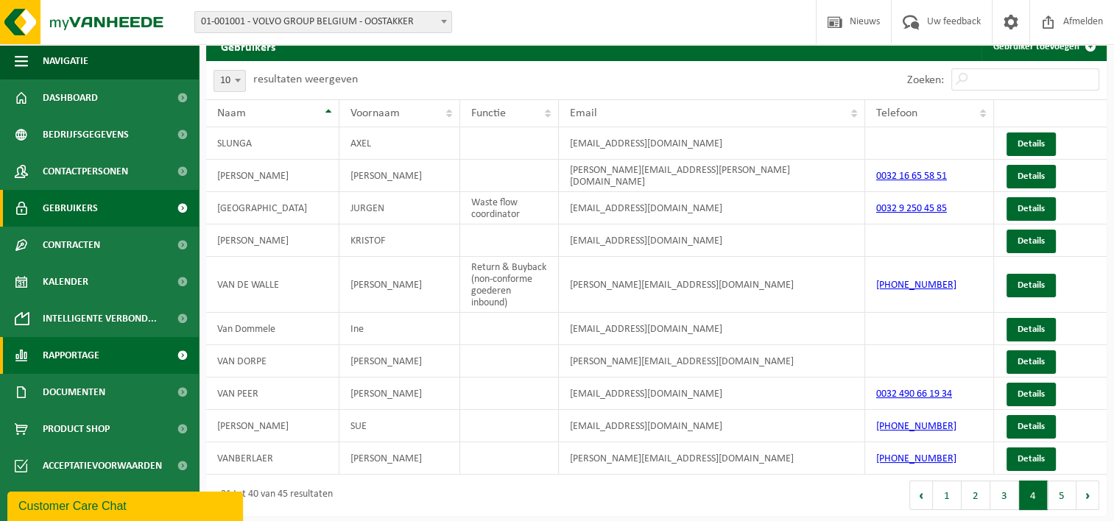
click at [173, 353] on span at bounding box center [182, 355] width 33 height 37
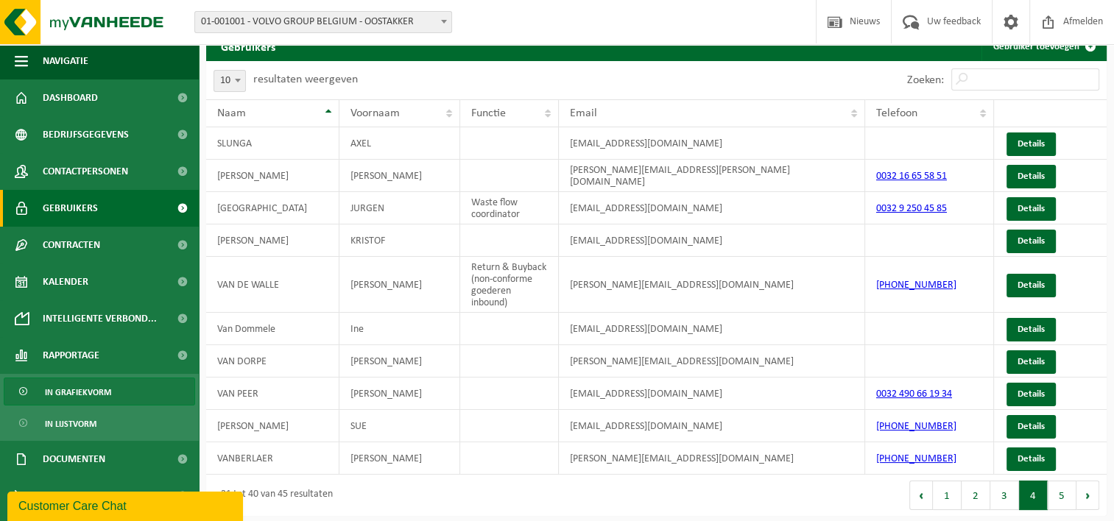
click at [87, 393] on span "In grafiekvorm" at bounding box center [78, 392] width 66 height 28
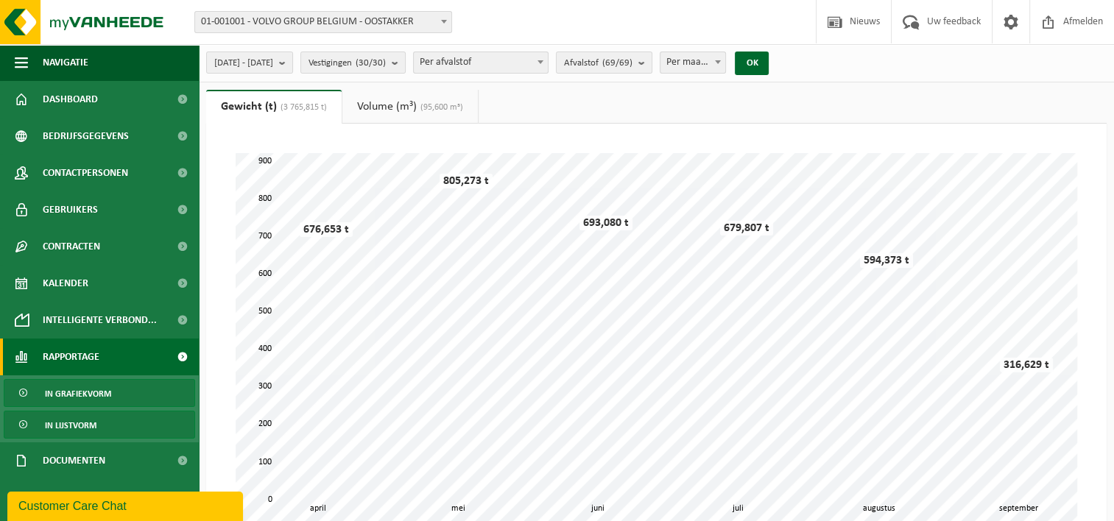
click at [78, 427] on span "In lijstvorm" at bounding box center [71, 425] width 52 height 28
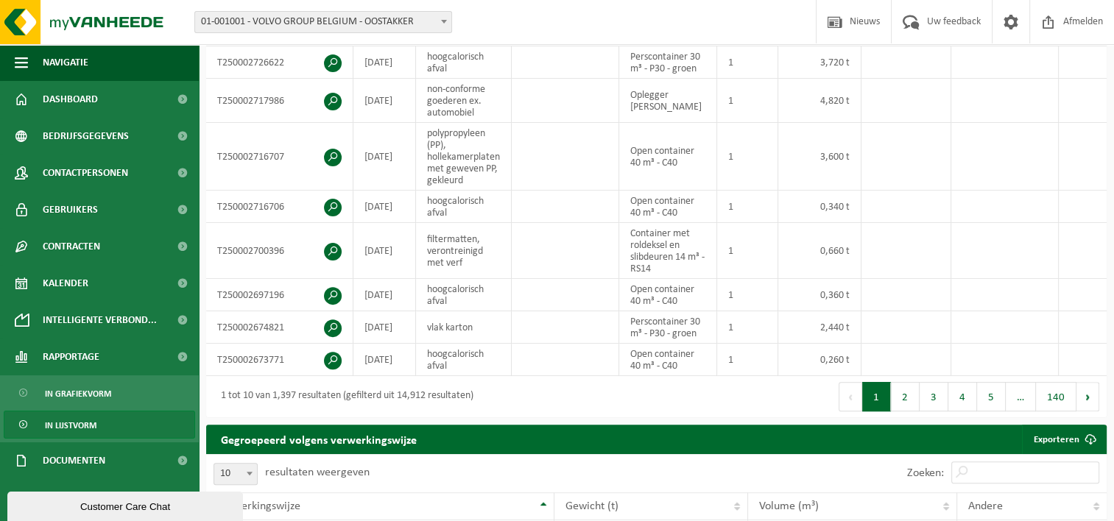
scroll to position [445, 0]
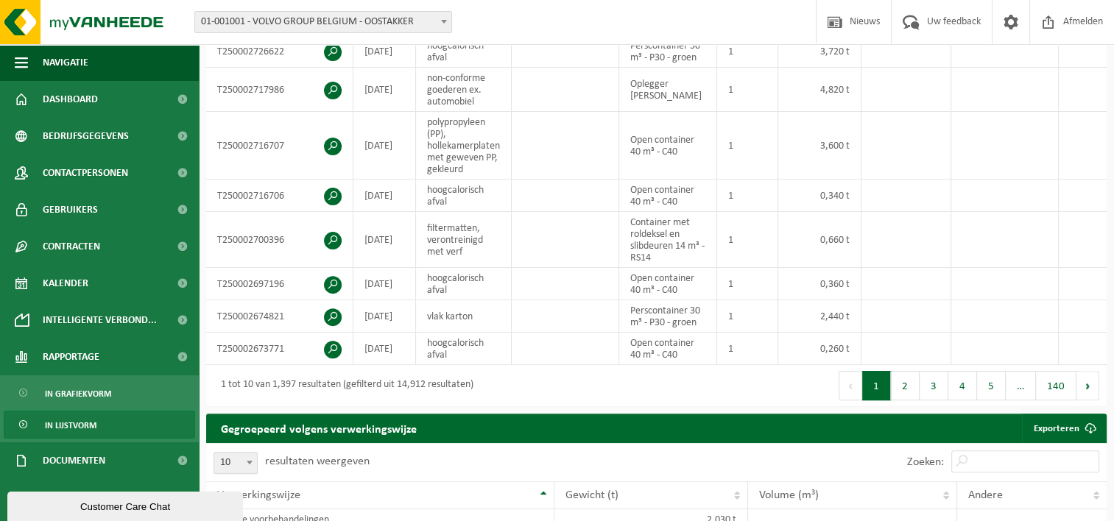
drag, startPoint x: 189, startPoint y: 506, endPoint x: 266, endPoint y: 481, distance: 80.5
click at [246, 489] on html "Customer Care Chat" at bounding box center [126, 505] width 238 height 32
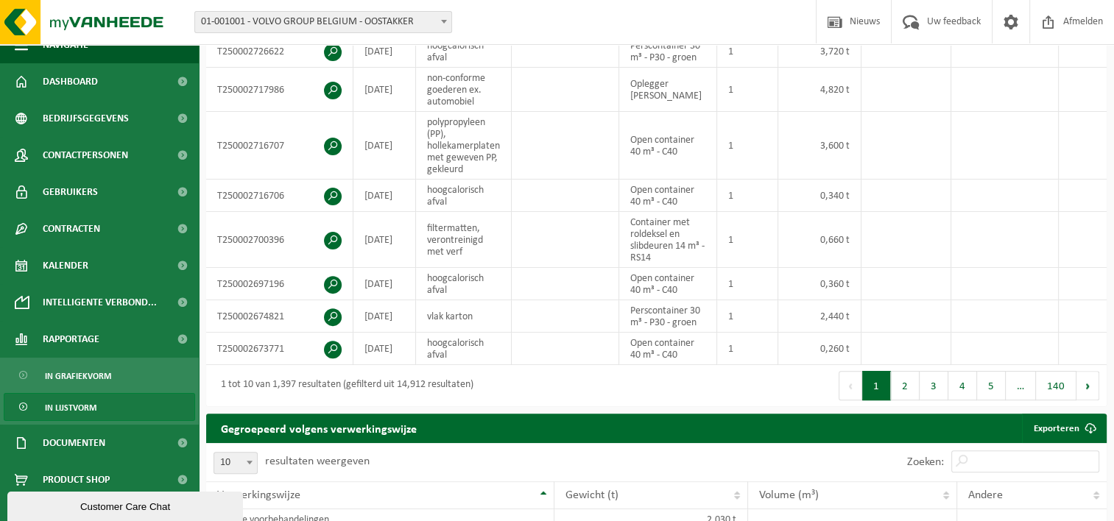
scroll to position [0, 0]
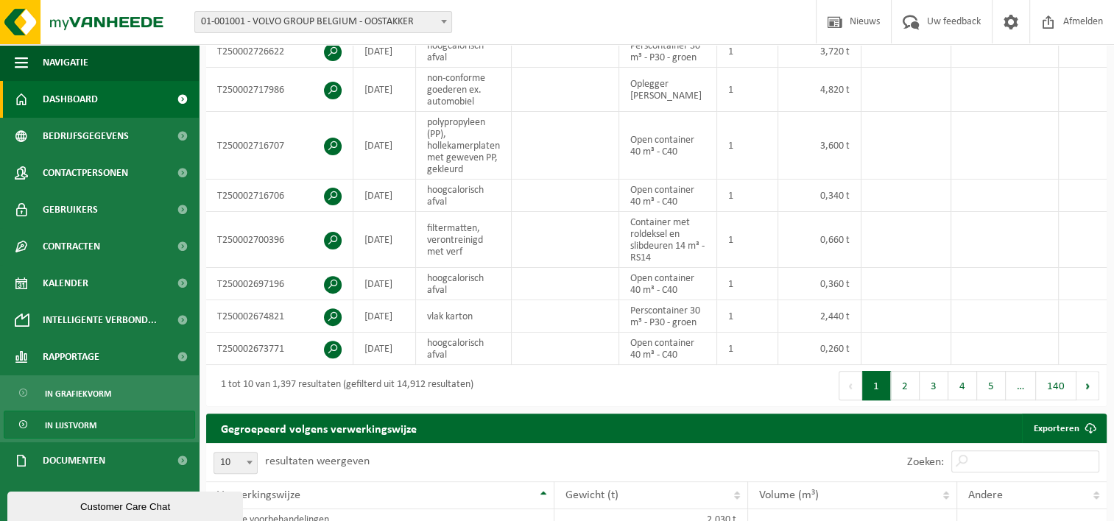
click at [77, 100] on span "Dashboard" at bounding box center [70, 99] width 55 height 37
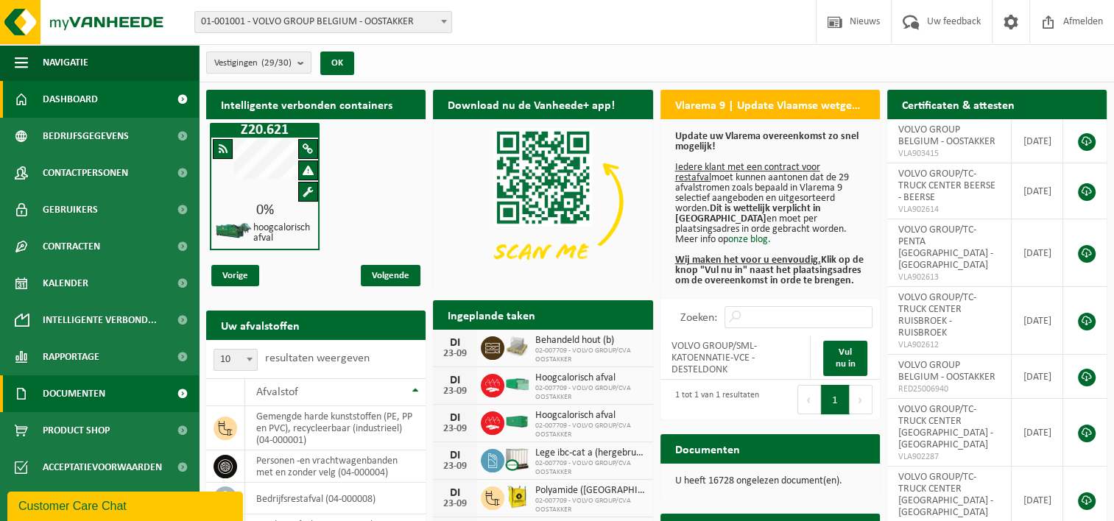
click at [88, 395] on span "Documenten" at bounding box center [74, 393] width 63 height 37
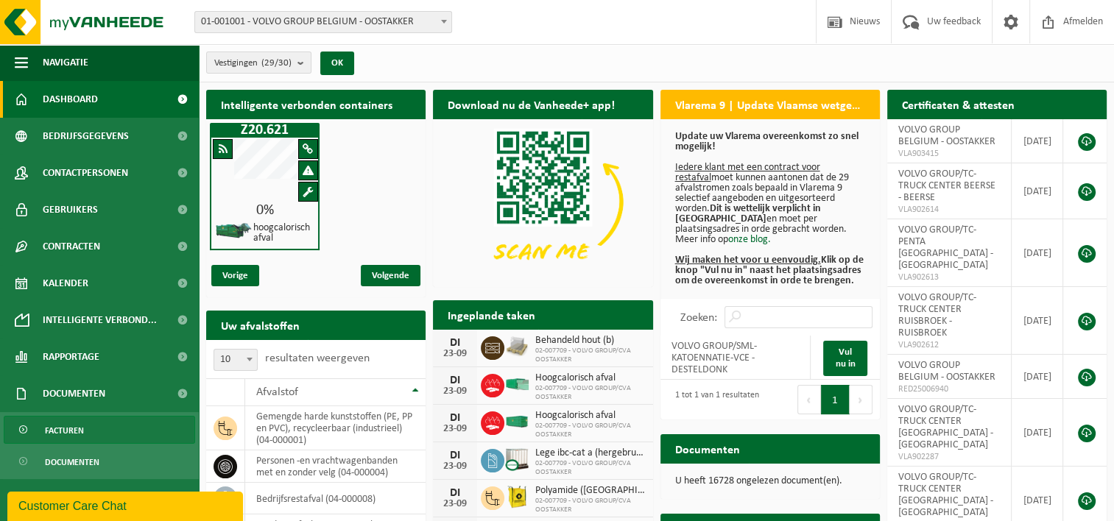
click at [61, 428] on span "Facturen" at bounding box center [64, 431] width 39 height 28
